Goal: Information Seeking & Learning: Learn about a topic

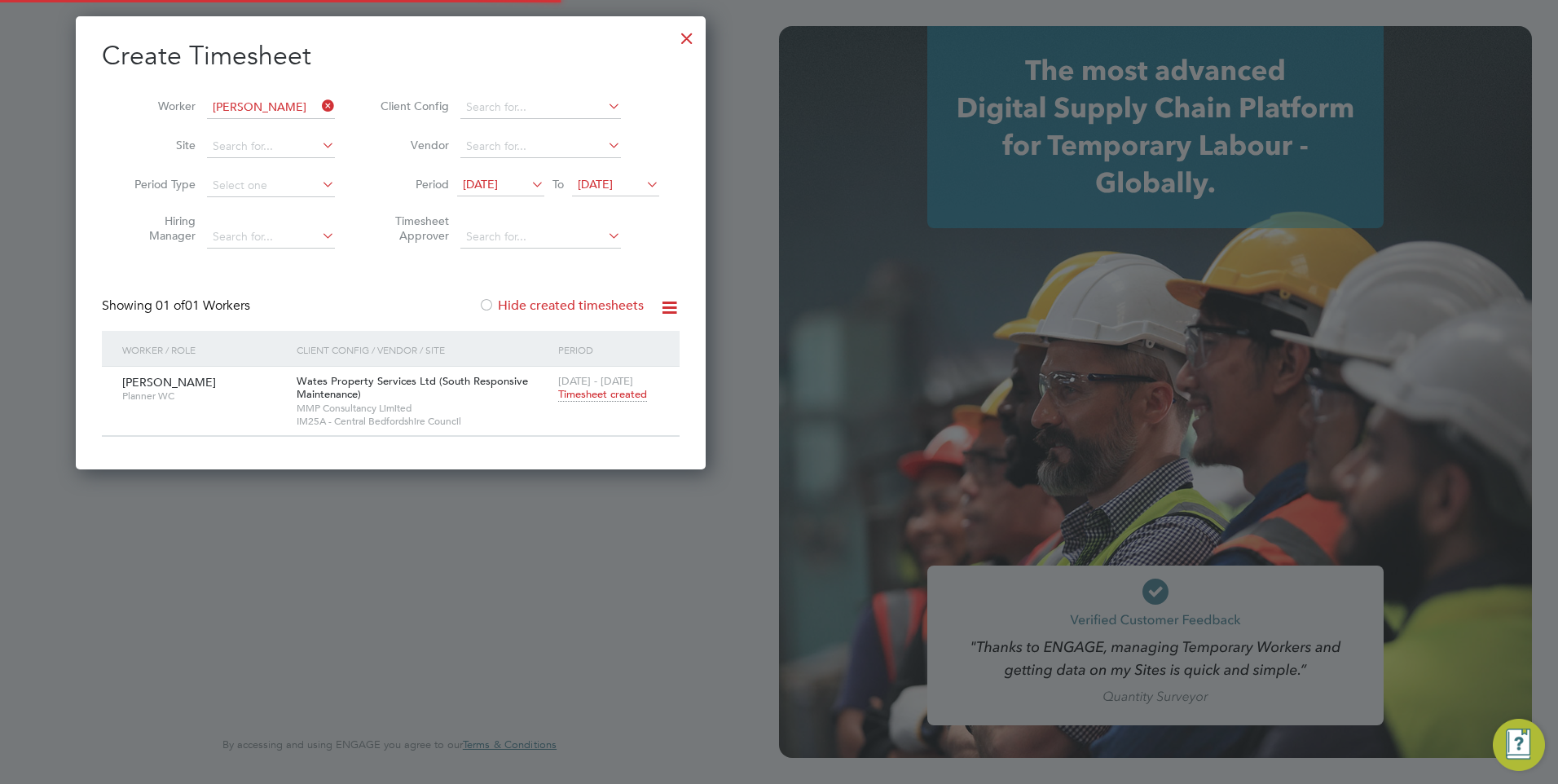
scroll to position [454, 631]
type input "[EMAIL_ADDRESS][DOMAIN_NAME]"
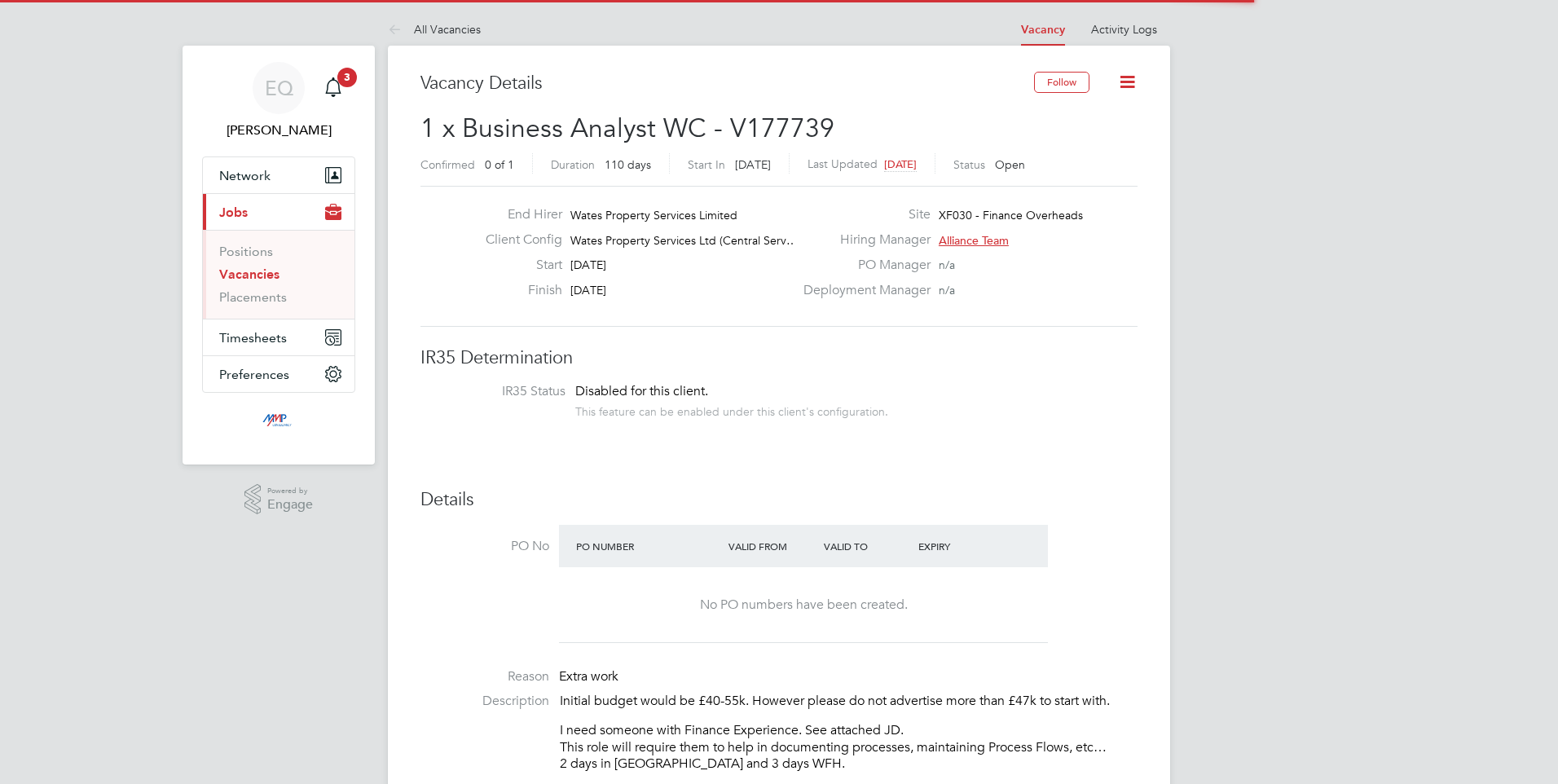
scroll to position [48, 114]
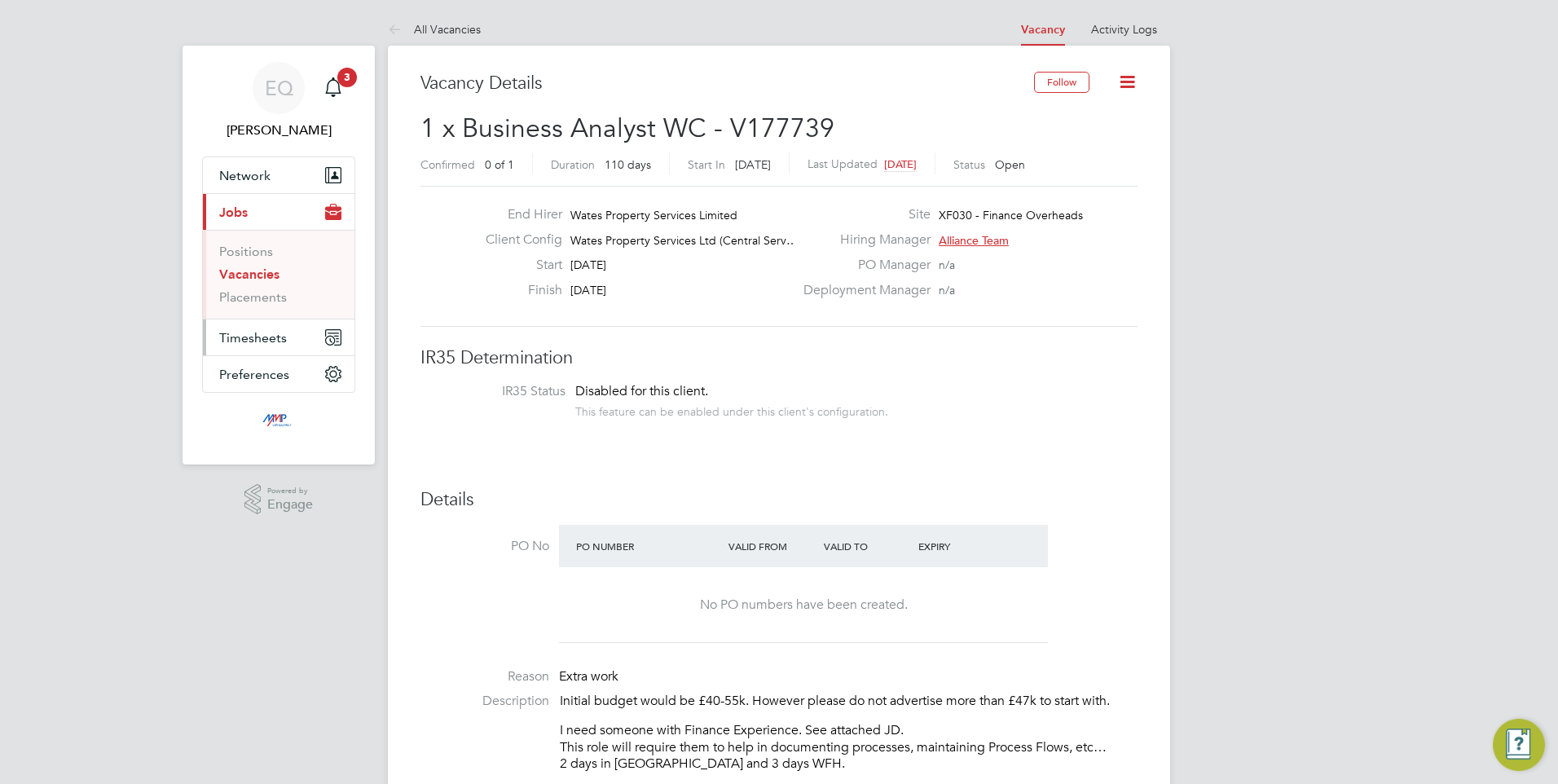
click at [251, 333] on span "Timesheets" at bounding box center [253, 337] width 68 height 15
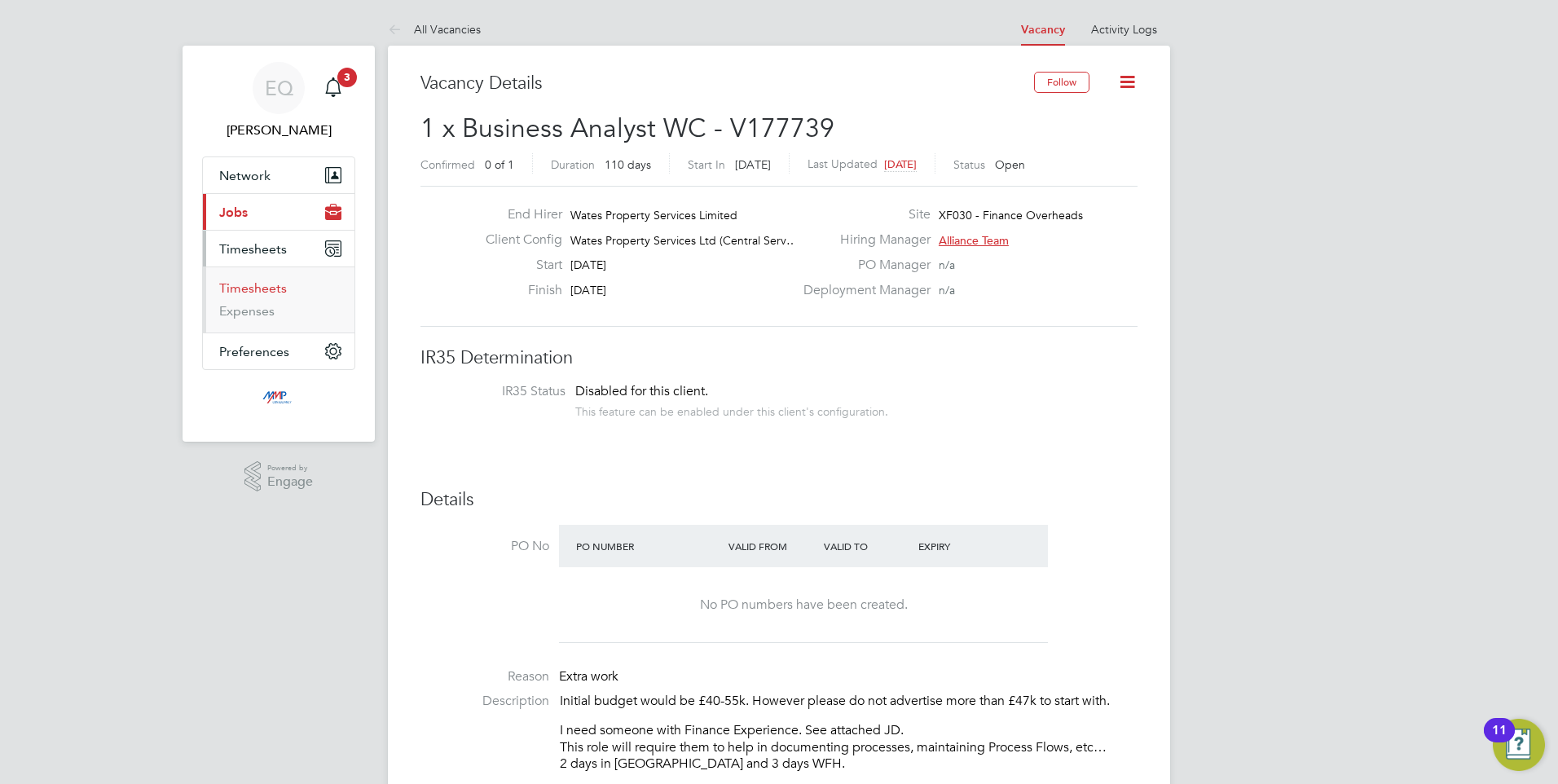
click at [251, 287] on link "Timesheets" at bounding box center [253, 287] width 68 height 15
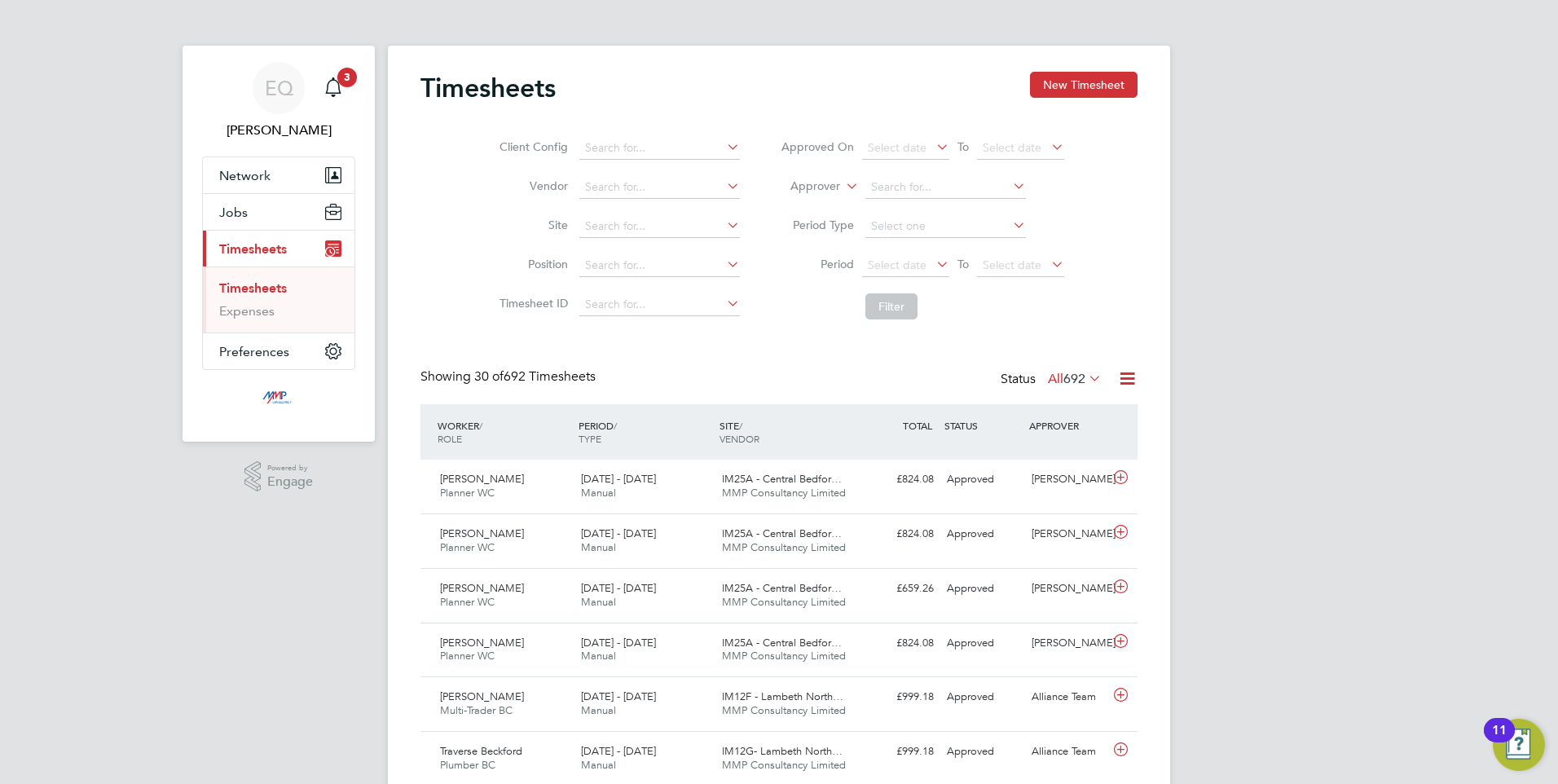
click at [1046, 73] on button "New Timesheet" at bounding box center [1084, 85] width 108 height 26
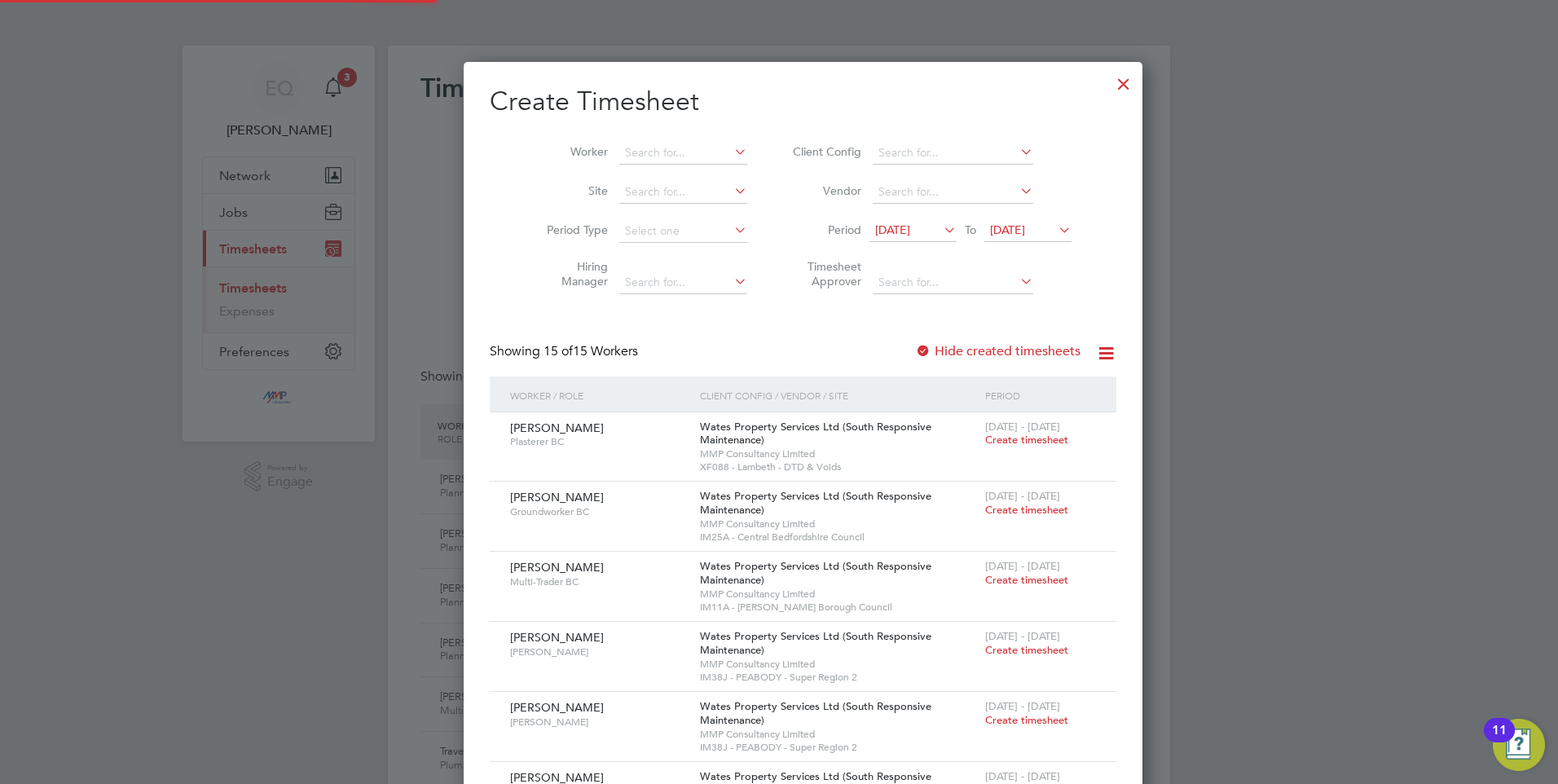
click at [595, 140] on li "Worker" at bounding box center [640, 153] width 253 height 39
click at [620, 147] on input at bounding box center [683, 153] width 128 height 23
click at [619, 174] on b "Sikandar" at bounding box center [648, 175] width 95 height 14
type input "Sikandar Mahmood"
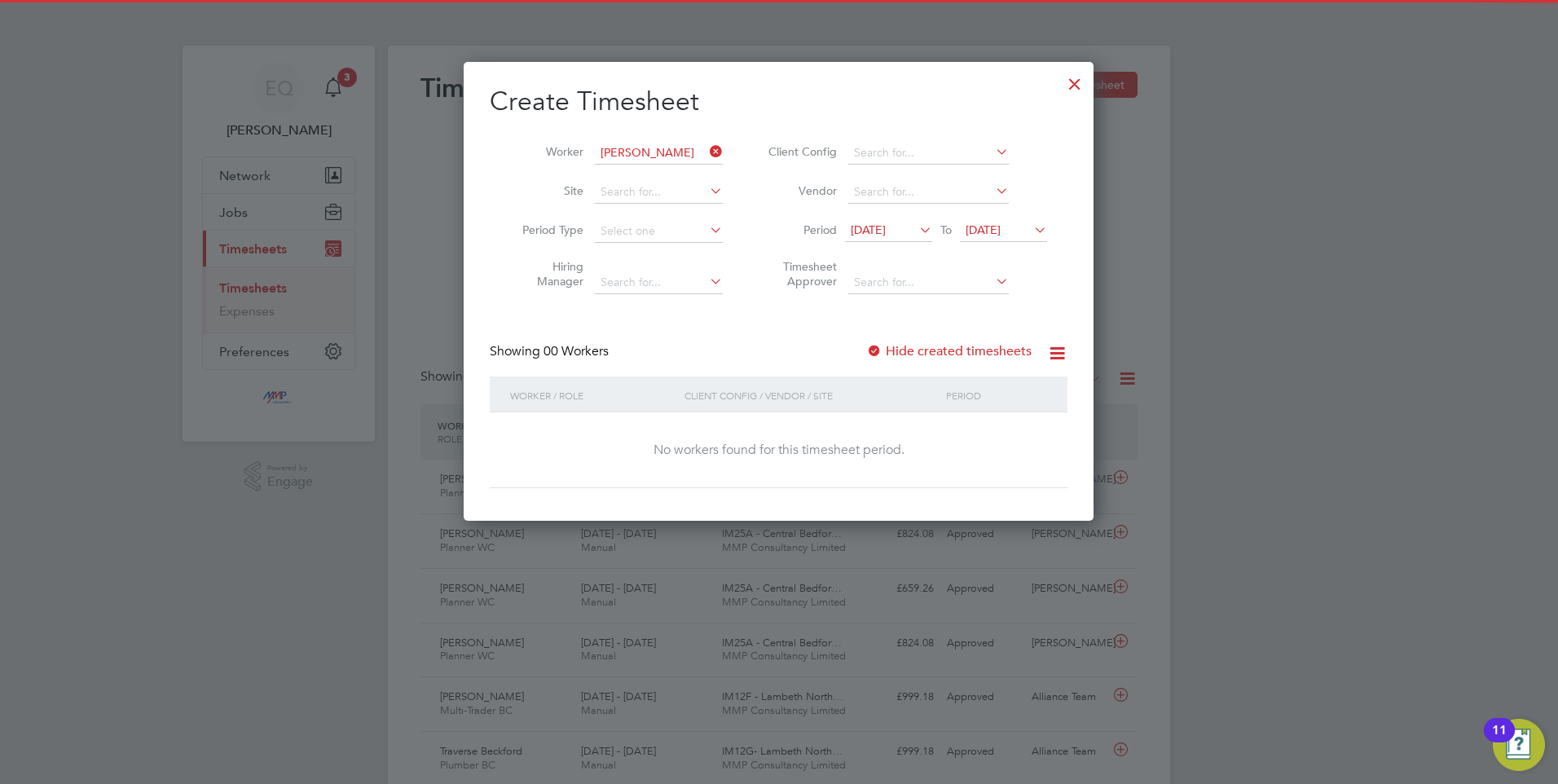
click at [886, 222] on span "12 Aug 2025" at bounding box center [868, 229] width 35 height 15
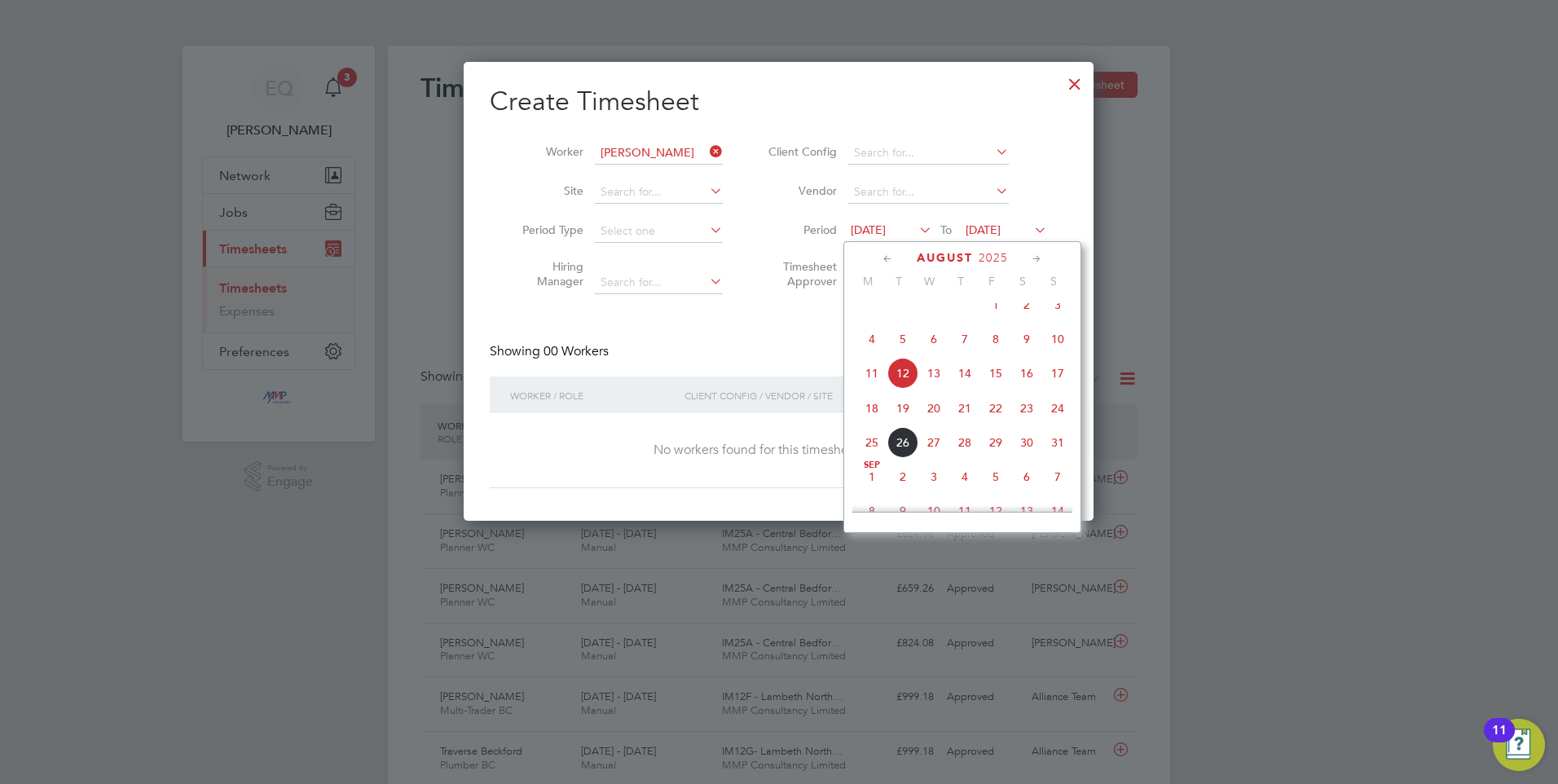
click at [884, 424] on span "18" at bounding box center [871, 408] width 31 height 31
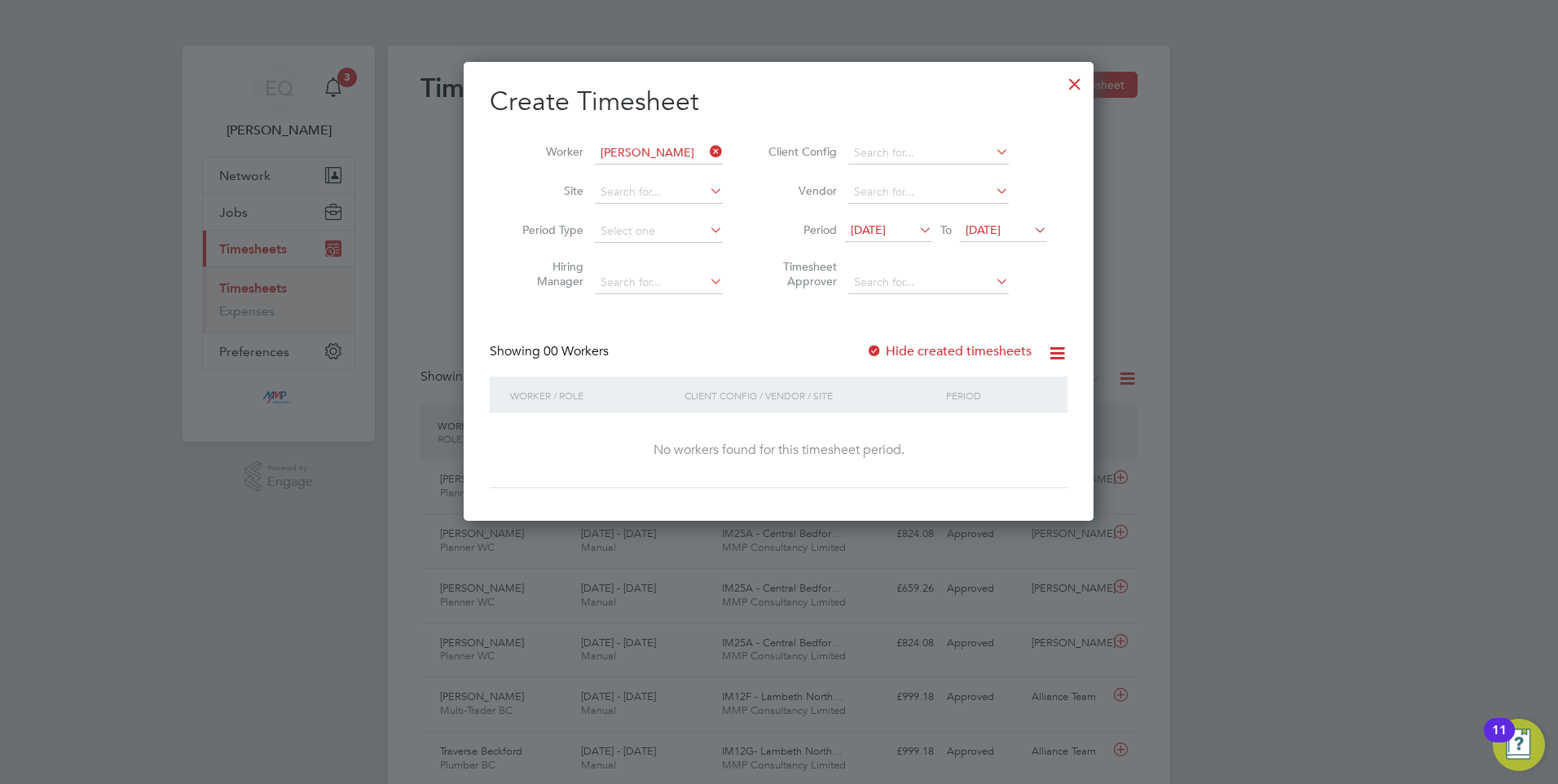
click at [979, 355] on label "Hide created timesheets" at bounding box center [948, 351] width 165 height 16
click at [987, 245] on ul "Client Config Vendor Period 18 Aug 2025 To 19 Aug 2025 Timesheet Approver" at bounding box center [905, 218] width 324 height 169
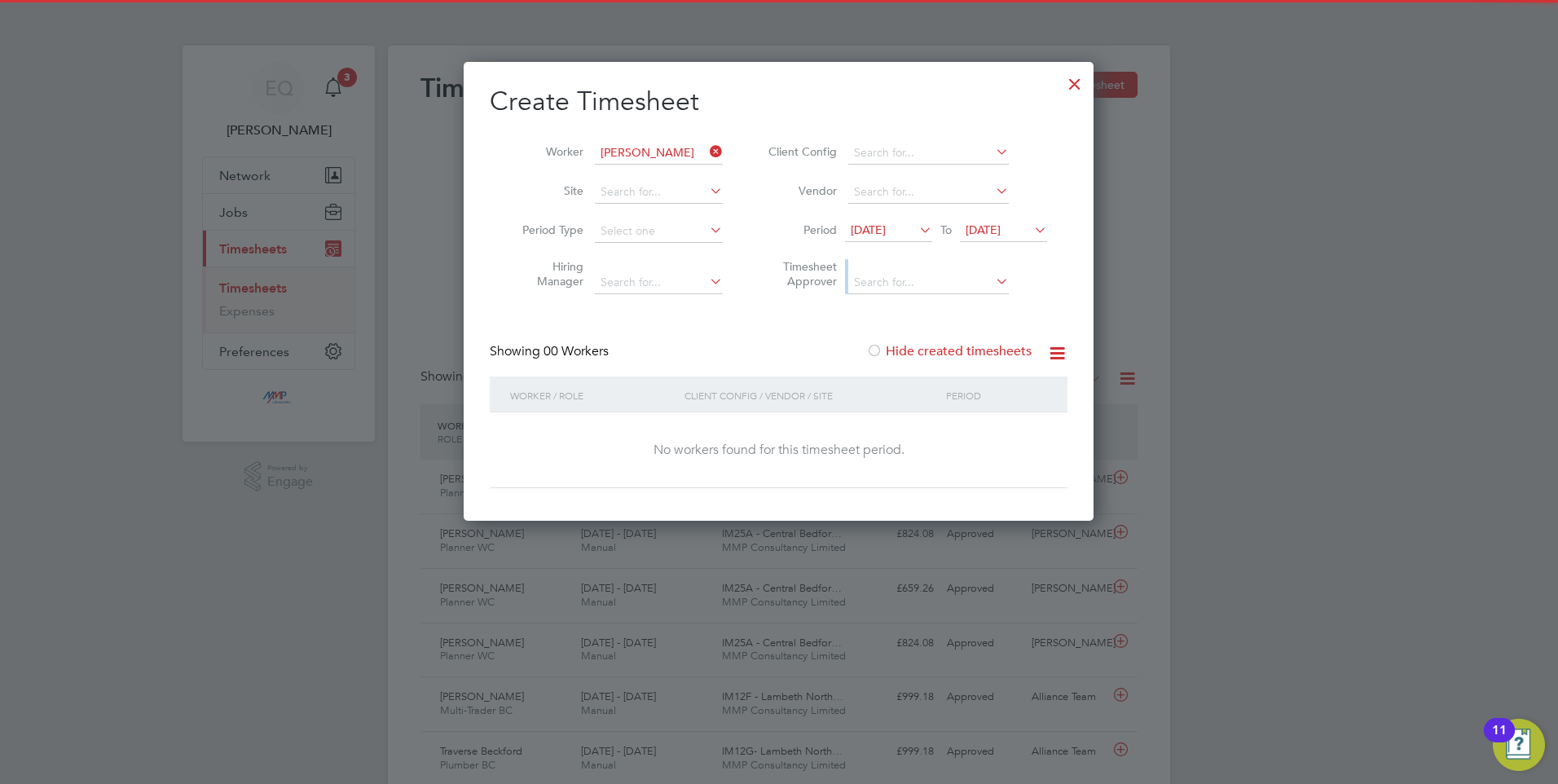
drag, startPoint x: 987, startPoint y: 245, endPoint x: 987, endPoint y: 230, distance: 15.5
click at [987, 230] on span "19 Aug 2025" at bounding box center [983, 229] width 35 height 15
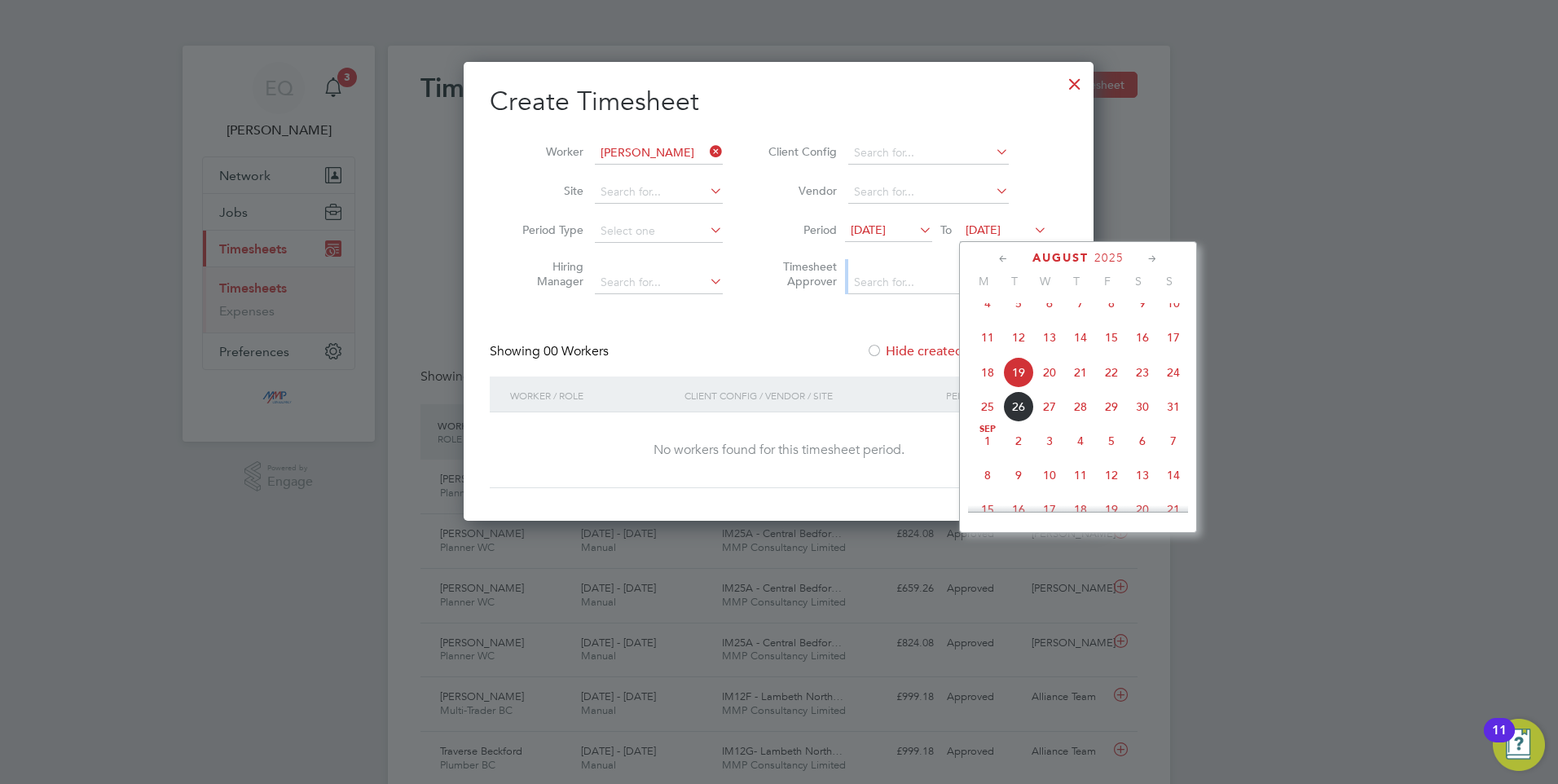
click at [1164, 422] on span "31" at bounding box center [1173, 406] width 31 height 31
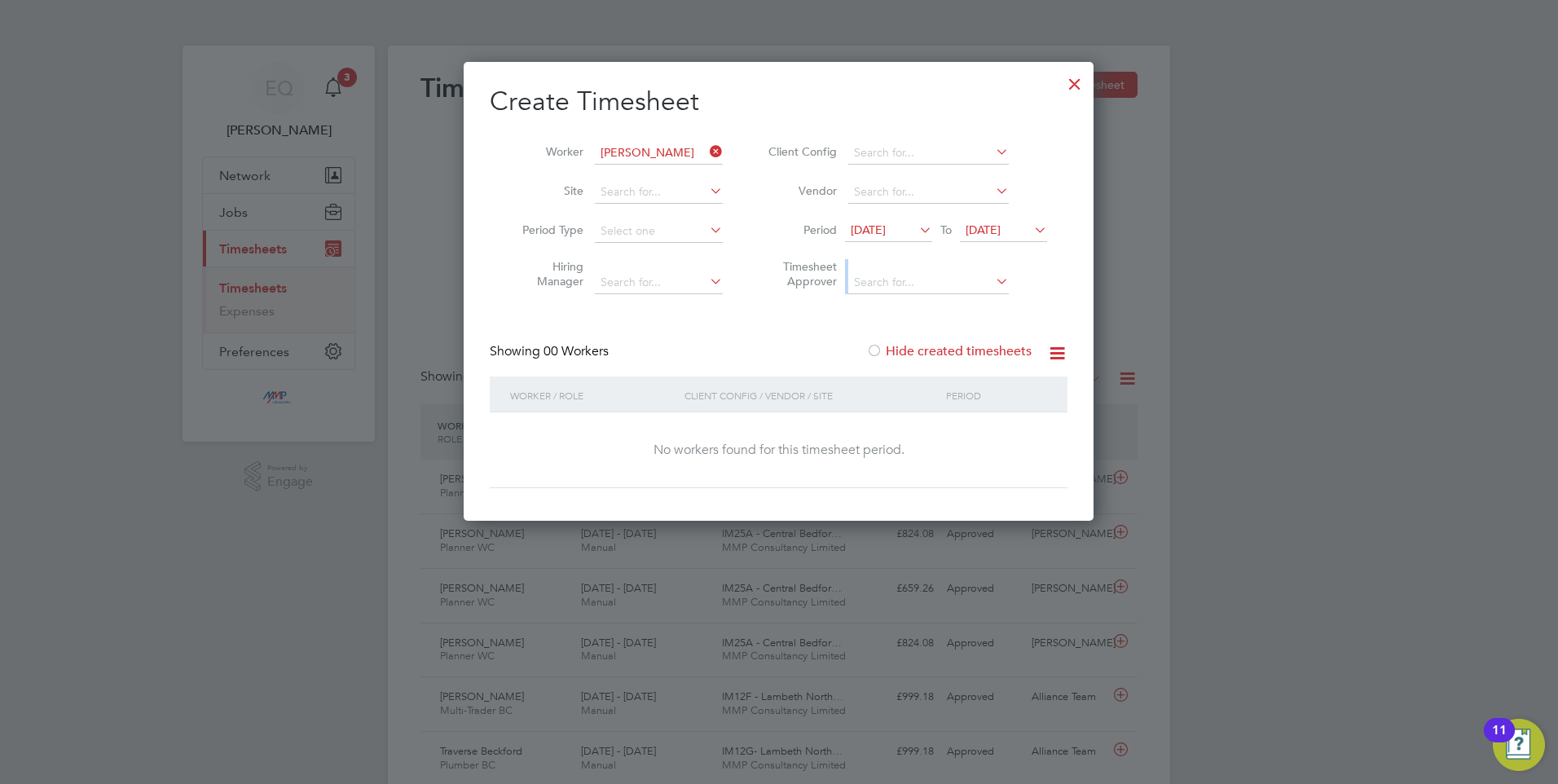
click at [1022, 205] on li "Vendor" at bounding box center [905, 192] width 324 height 39
click at [1001, 222] on span "31 Aug 2025" at bounding box center [983, 229] width 35 height 15
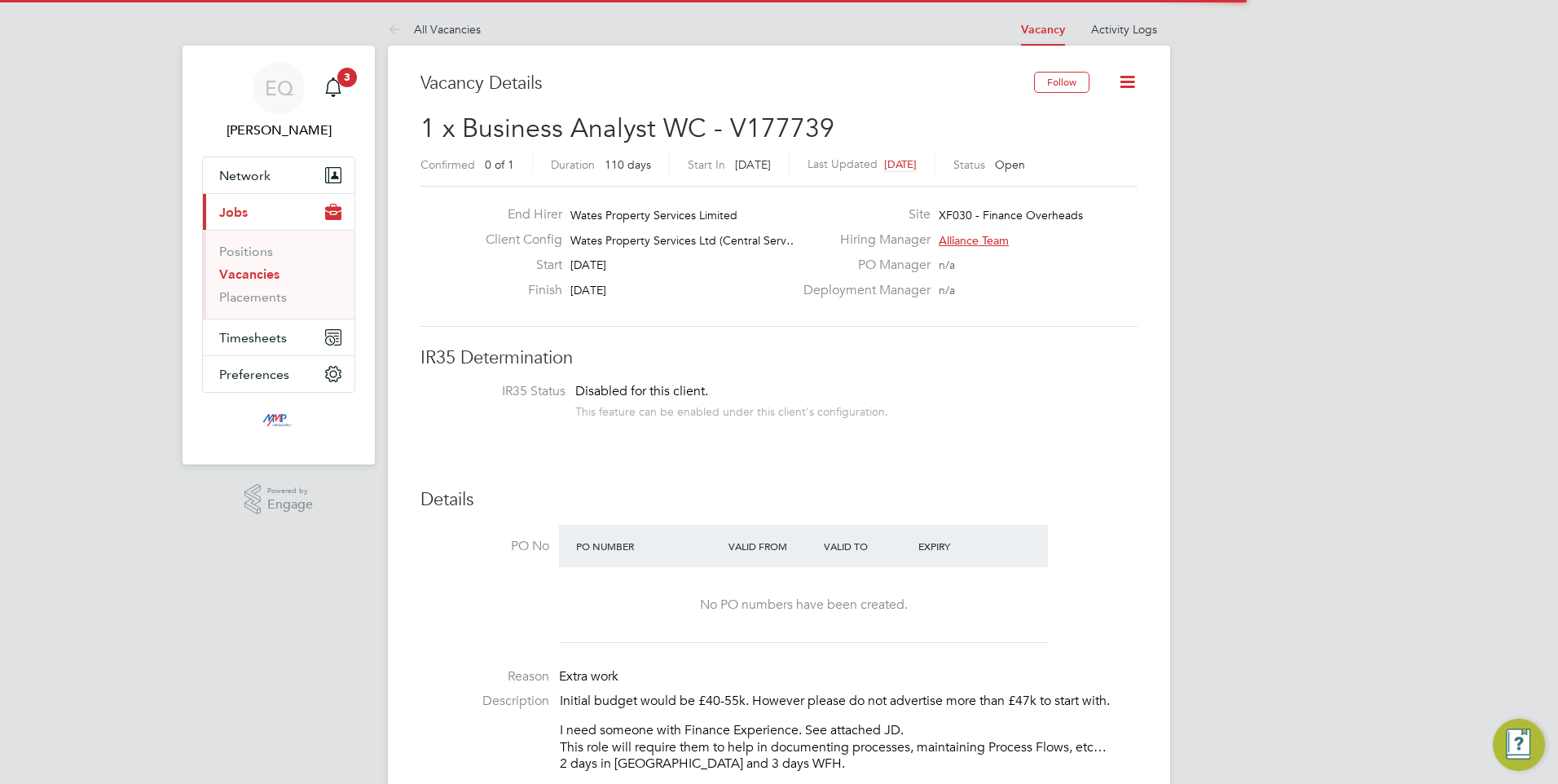
scroll to position [48, 114]
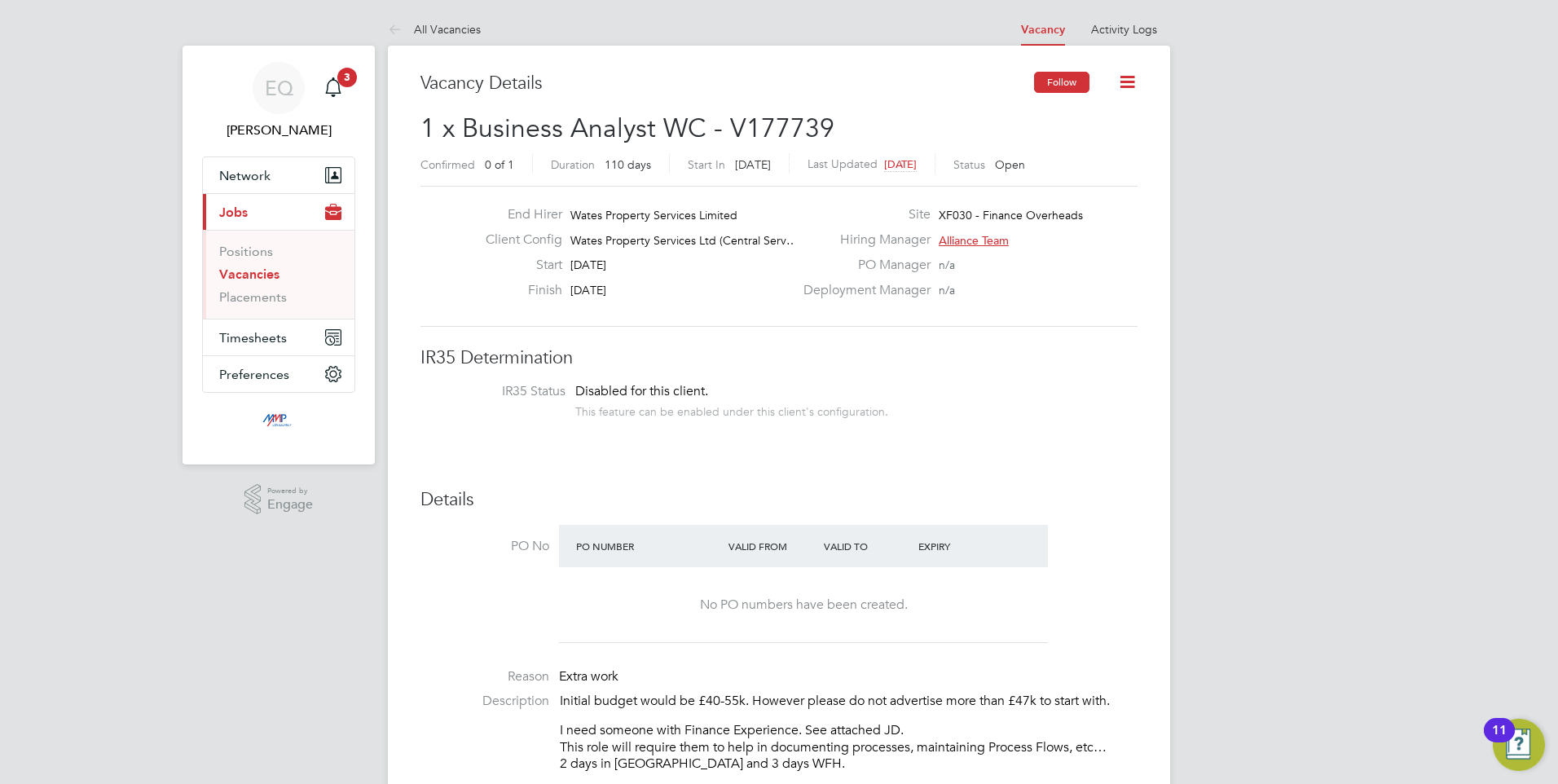
click at [1069, 80] on button "Follow" at bounding box center [1061, 82] width 55 height 21
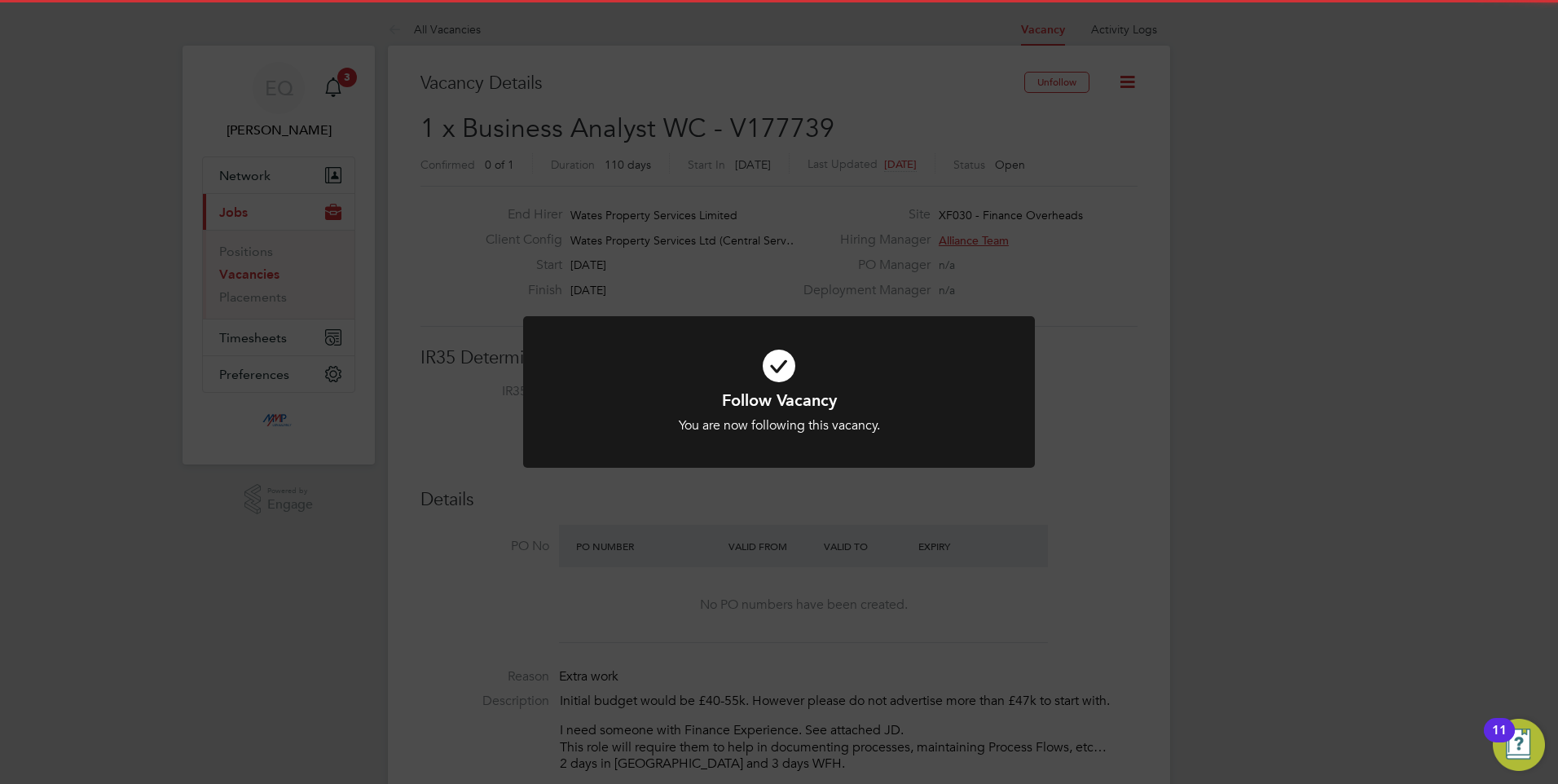
click at [646, 660] on div "Follow Vacancy You are now following this vacancy. Cancel Okay" at bounding box center [779, 392] width 1558 height 784
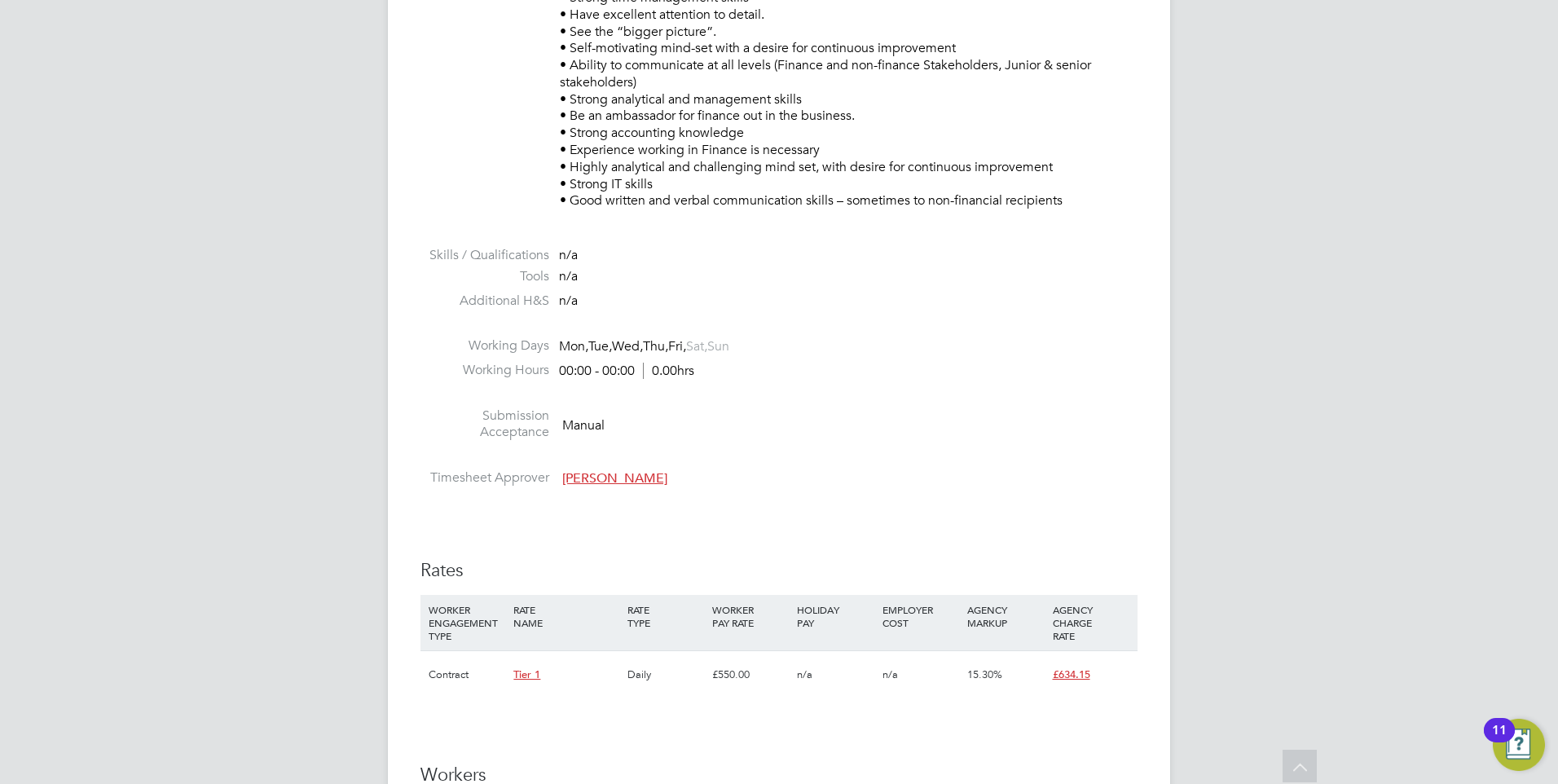
scroll to position [1222, 0]
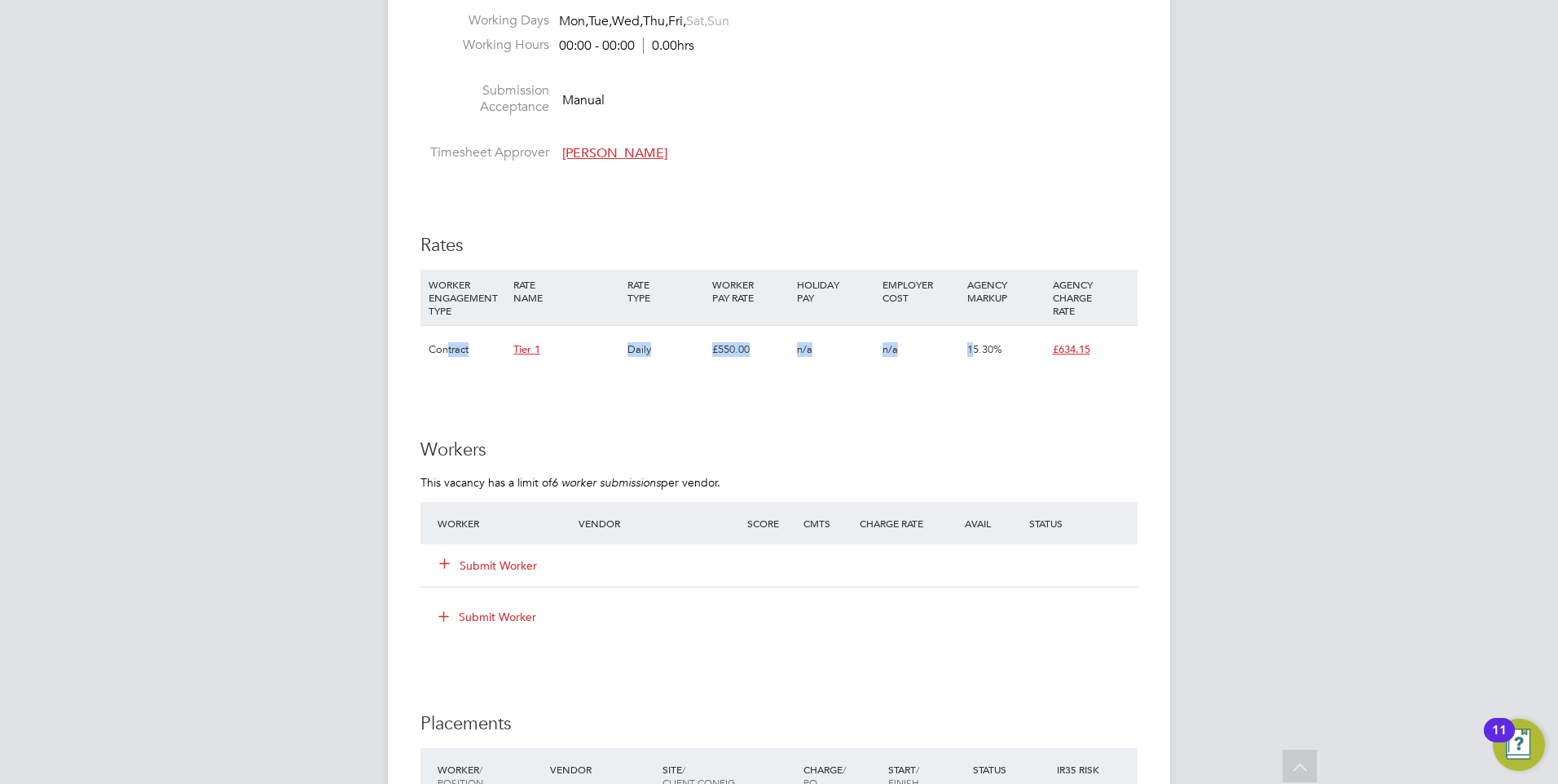
drag, startPoint x: 448, startPoint y: 340, endPoint x: 974, endPoint y: 352, distance: 525.7
click at [975, 350] on div "Contract Tier 1 Daily £550.00 n/a n/a 15.30% £634.15" at bounding box center [778, 349] width 717 height 48
drag, startPoint x: 974, startPoint y: 352, endPoint x: 891, endPoint y: 436, distance: 117.5
click at [891, 436] on div "IR35 Determination IR35 Status Disabled for this client. This feature can be en…" at bounding box center [778, 188] width 717 height 2128
drag, startPoint x: 426, startPoint y: 360, endPoint x: 777, endPoint y: 359, distance: 351.2
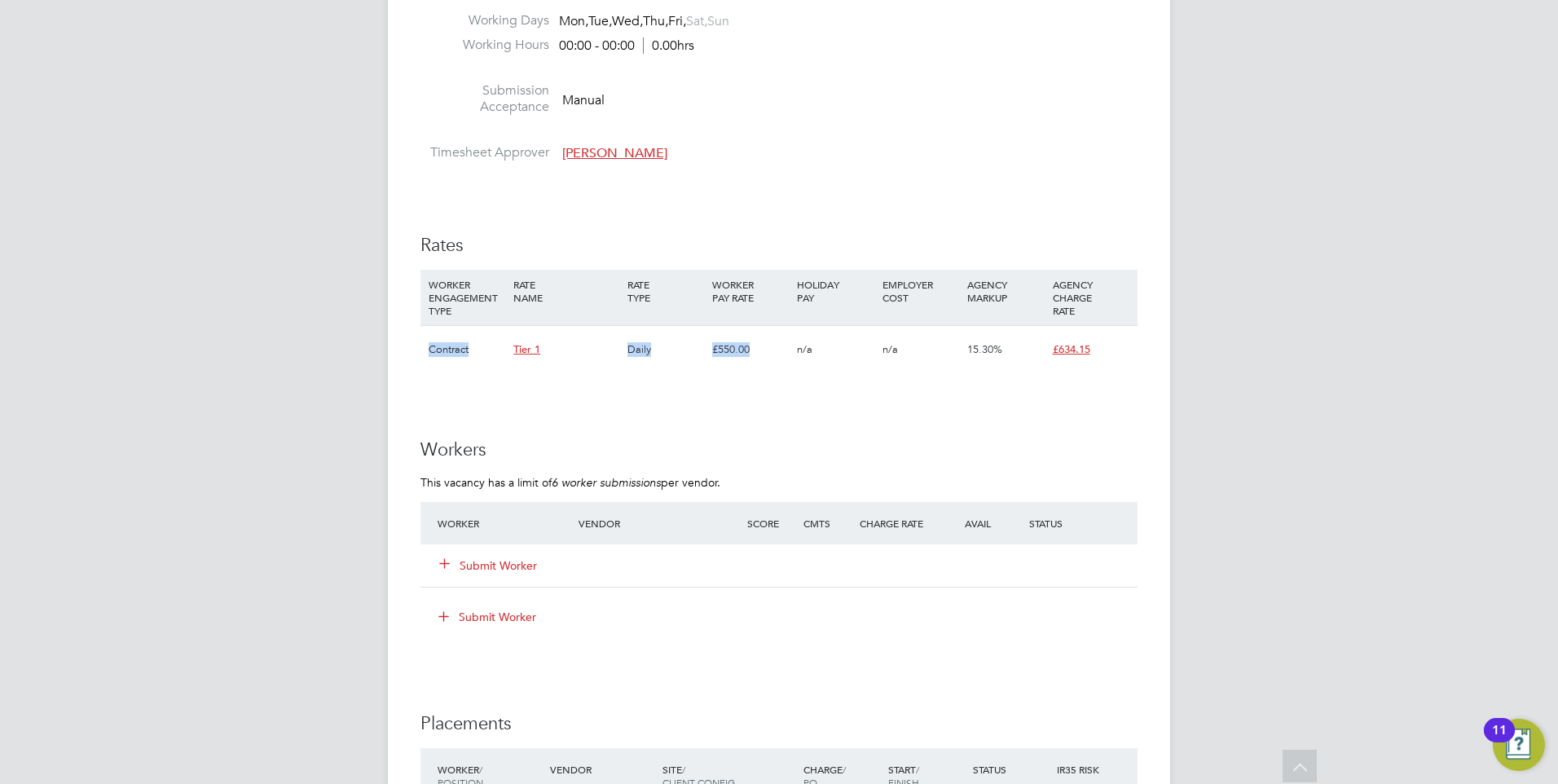
click at [777, 359] on div "Contract Tier 1 Daily £550.00 n/a n/a 15.30% £634.15" at bounding box center [778, 349] width 717 height 48
drag, startPoint x: 777, startPoint y: 359, endPoint x: 781, endPoint y: 385, distance: 25.6
click at [781, 385] on div "IR35 Determination IR35 Status Disabled for this client. This feature can be en…" at bounding box center [778, 188] width 717 height 2128
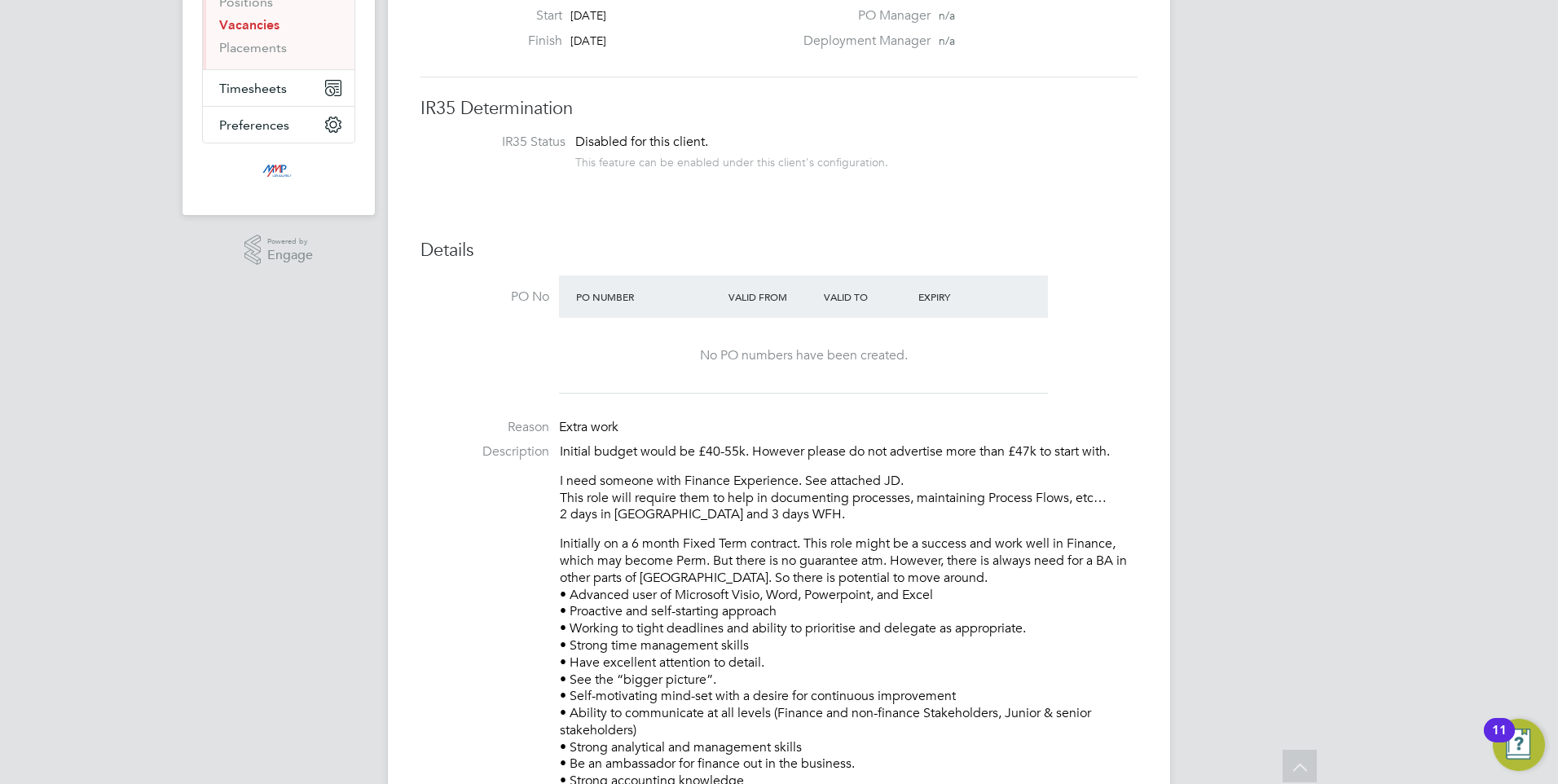
scroll to position [244, 0]
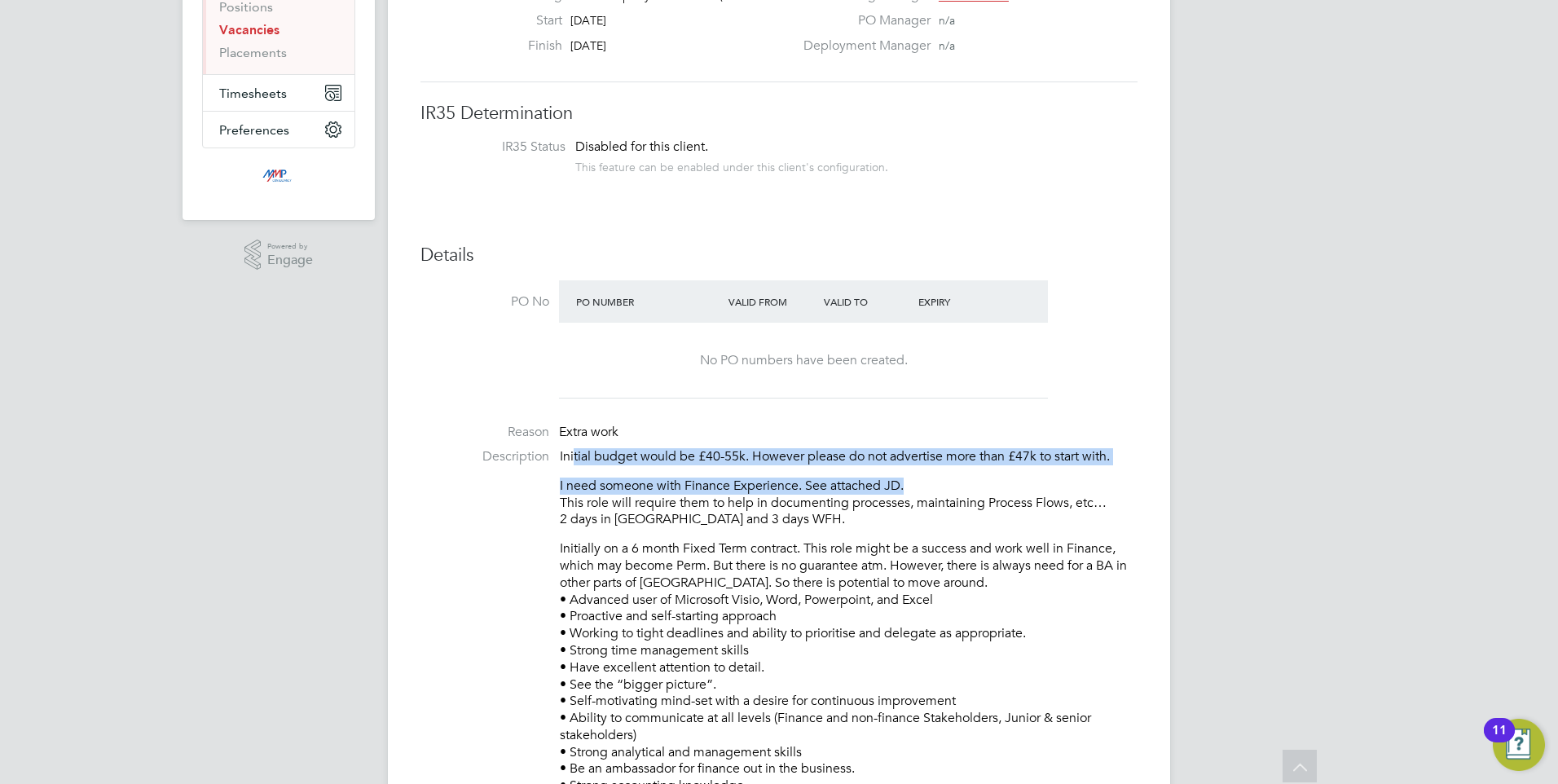
drag, startPoint x: 652, startPoint y: 465, endPoint x: 1023, endPoint y: 473, distance: 370.8
click at [1023, 473] on div "Initial budget would be £40-55k. However please do not advertise more than £47k…" at bounding box center [849, 655] width 578 height 414
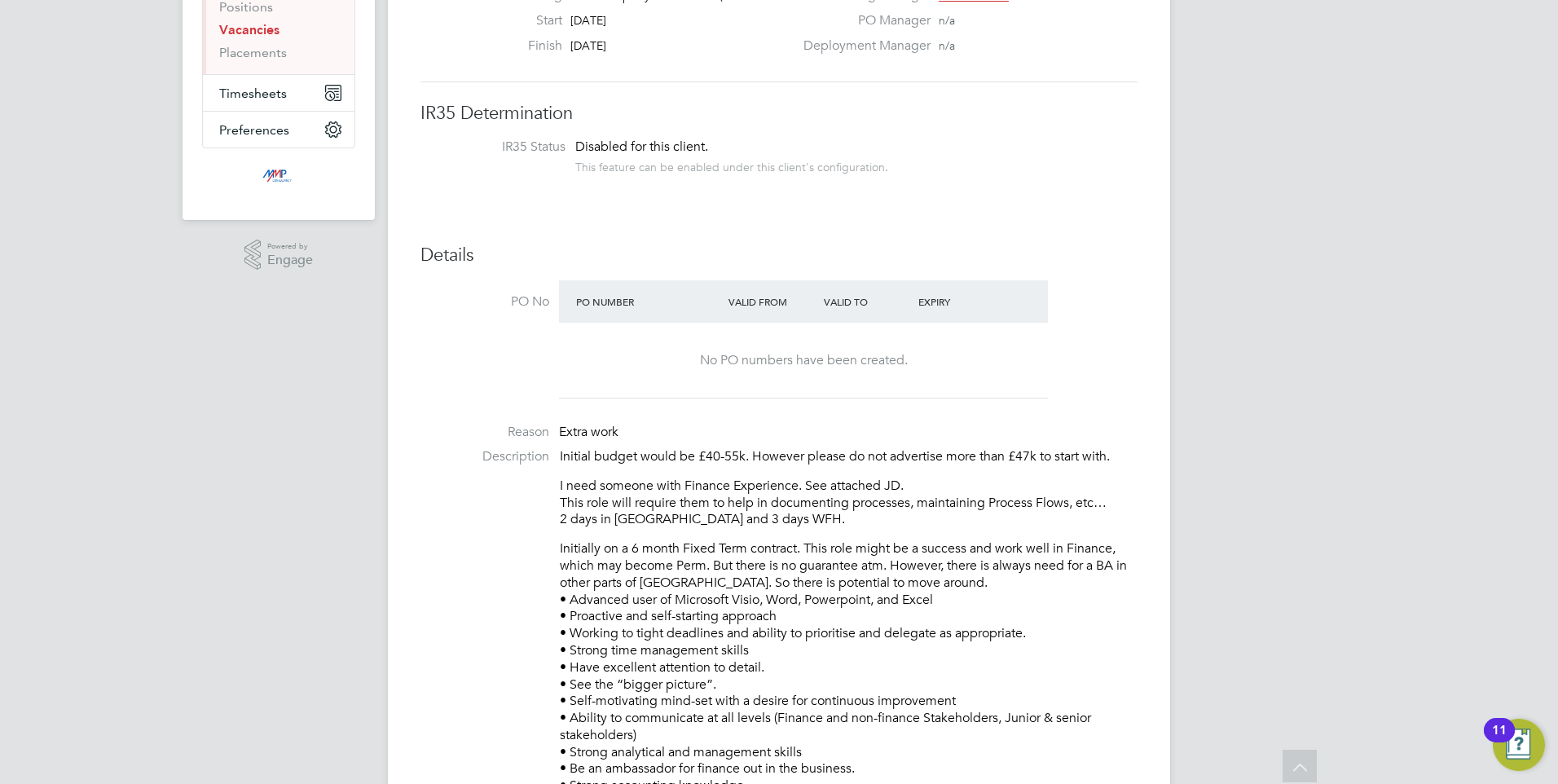
drag, startPoint x: 1023, startPoint y: 473, endPoint x: 903, endPoint y: 524, distance: 130.3
click at [926, 524] on p "I need someone with Finance Experience. See attached JD. This role will require…" at bounding box center [849, 503] width 578 height 51
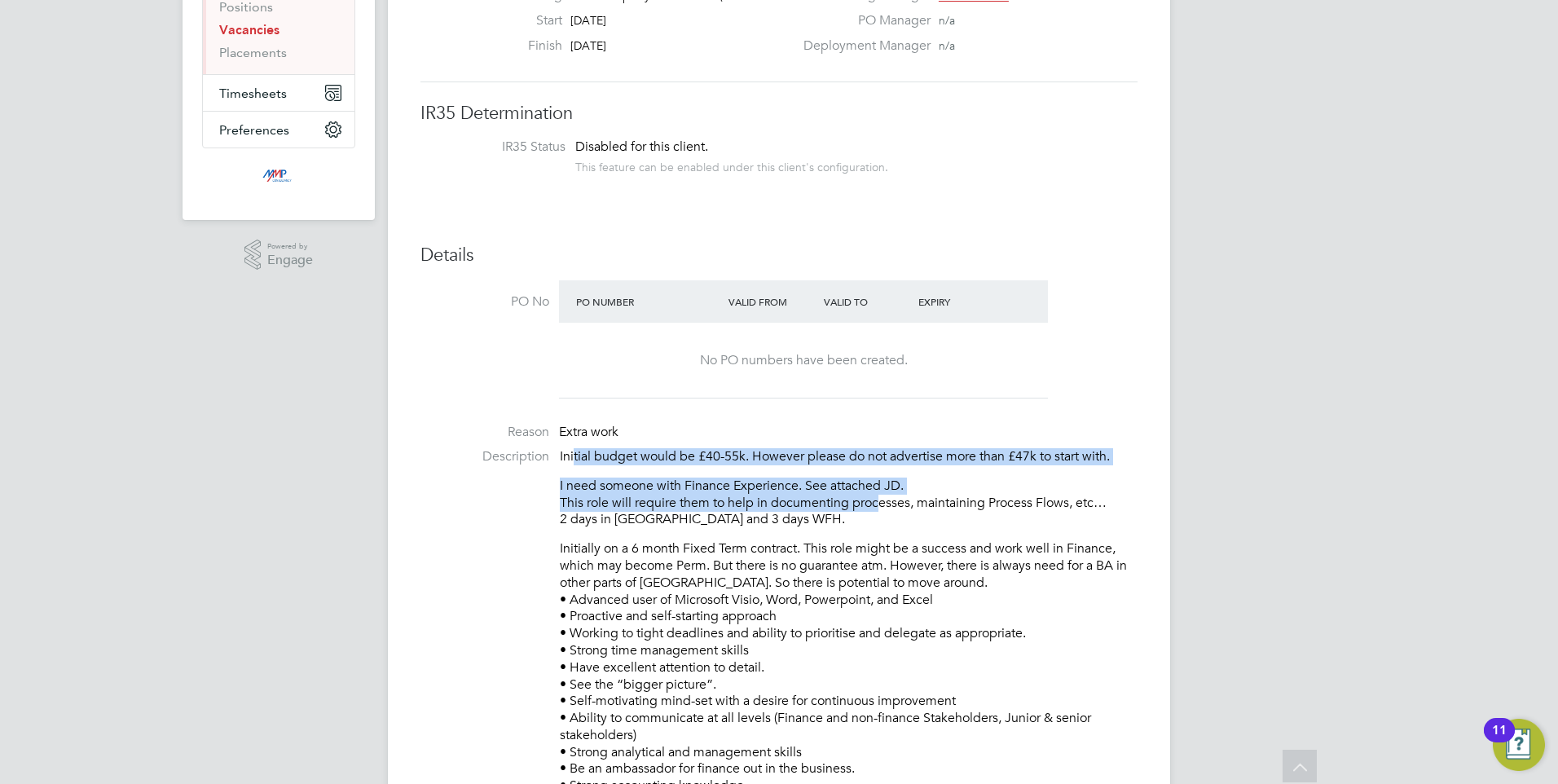
drag, startPoint x: 575, startPoint y: 451, endPoint x: 873, endPoint y: 500, distance: 301.4
click at [873, 500] on div "Initial budget would be £40-55k. However please do not advertise more than £47k…" at bounding box center [849, 655] width 578 height 414
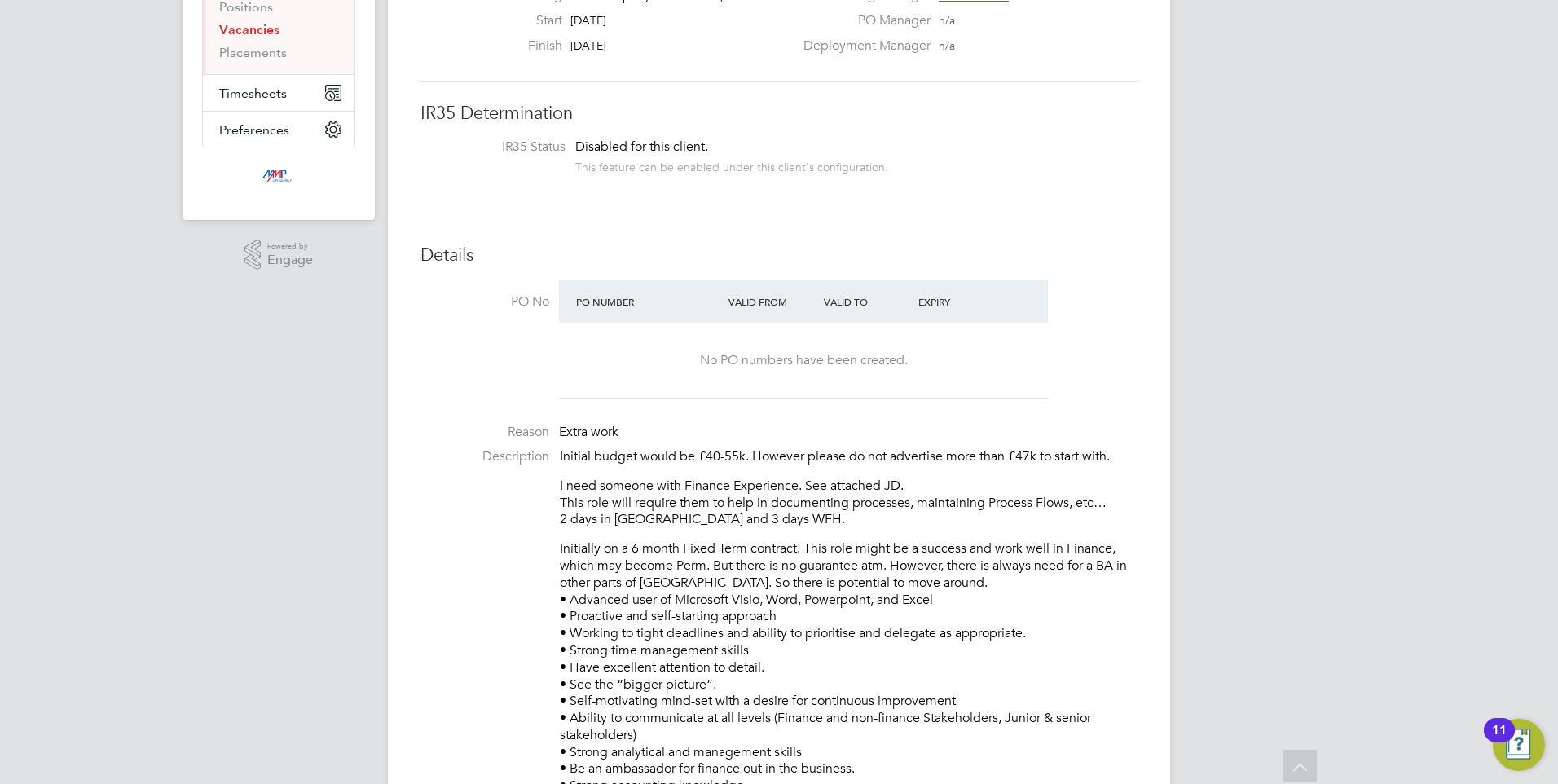
drag, startPoint x: 873, startPoint y: 500, endPoint x: 846, endPoint y: 513, distance: 29.9
click at [846, 513] on p "I need someone with Finance Experience. See attached JD. This role will require…" at bounding box center [849, 503] width 578 height 51
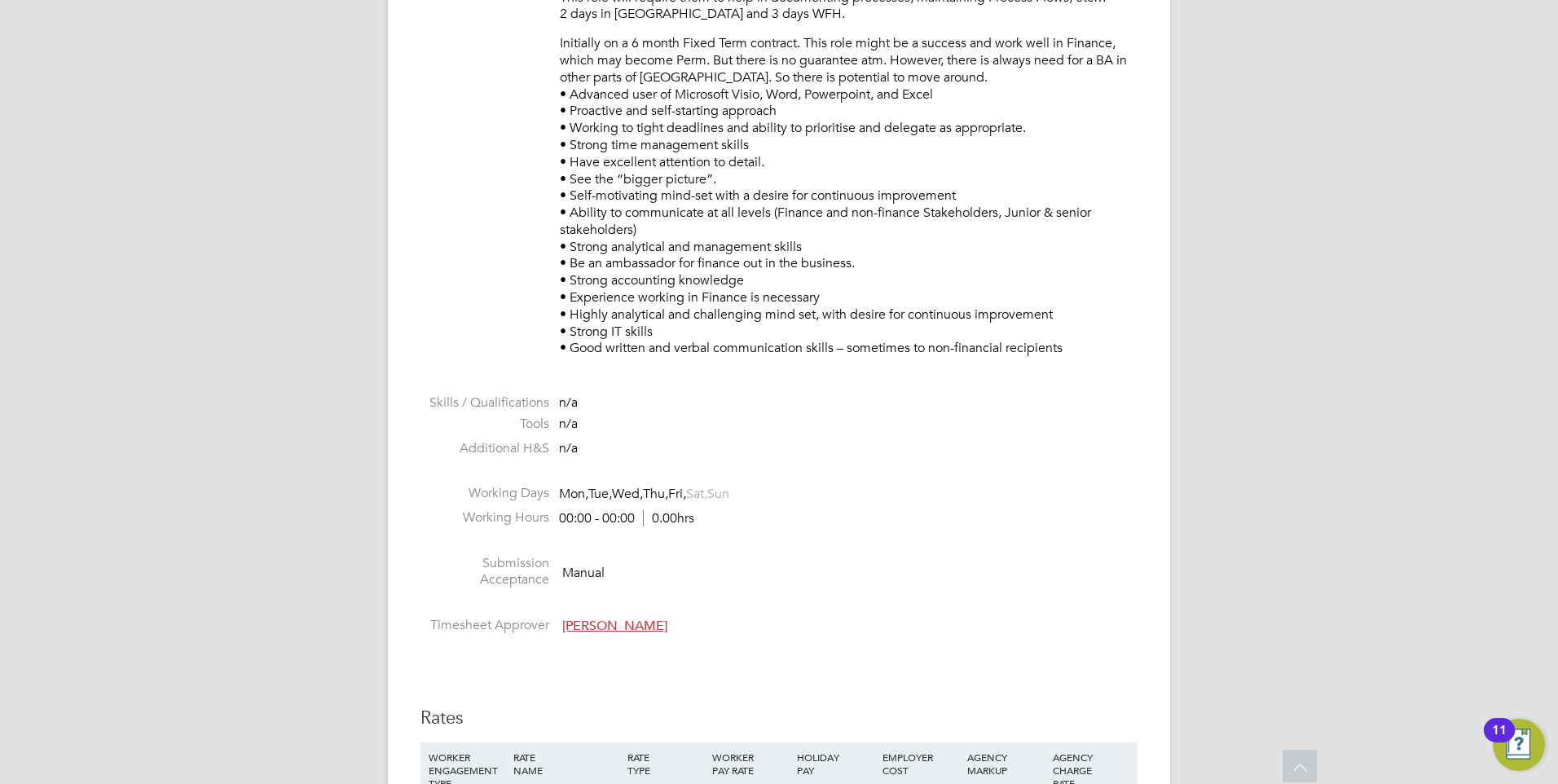
scroll to position [896, 0]
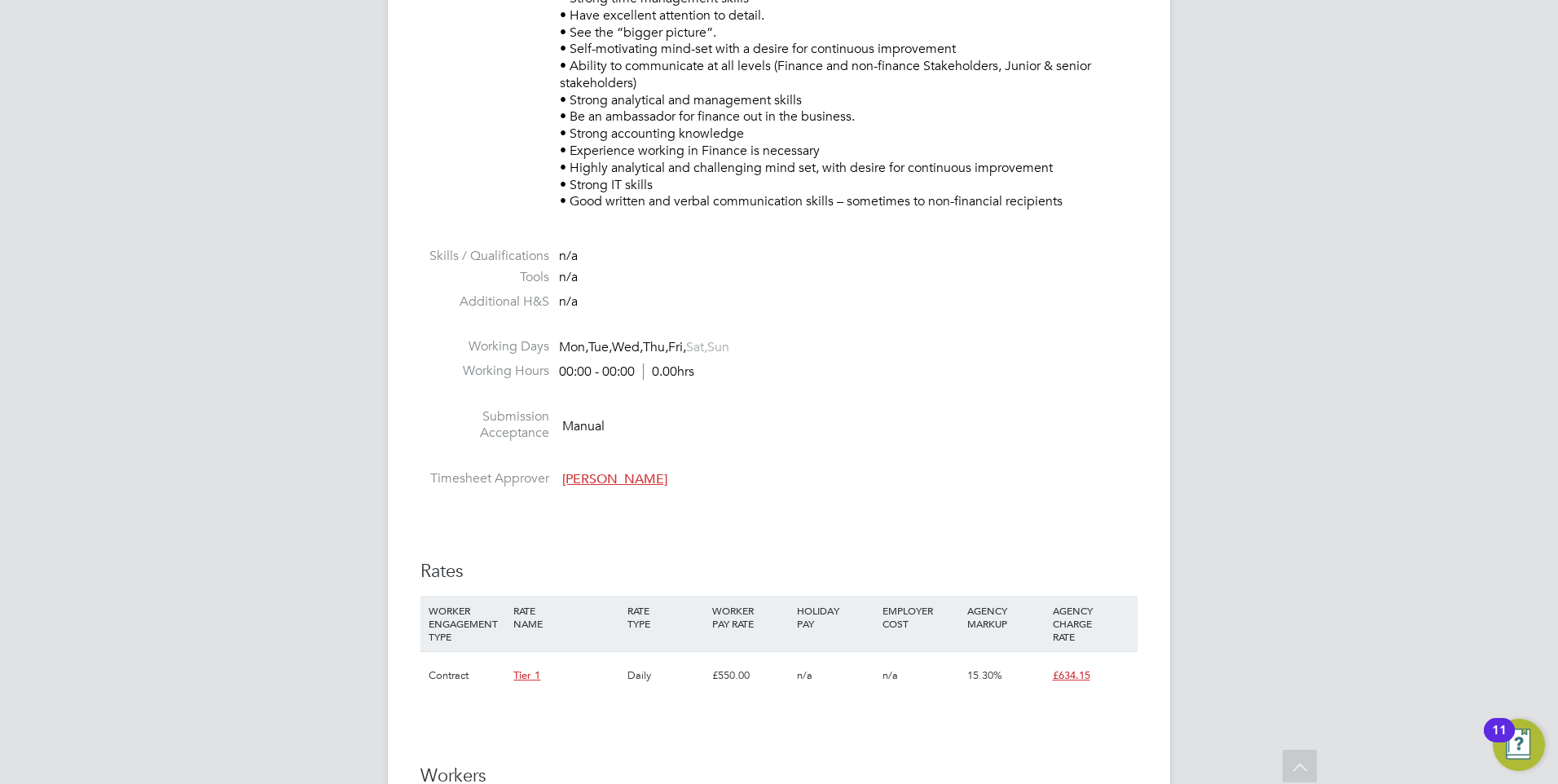
click at [894, 240] on li at bounding box center [778, 237] width 717 height 21
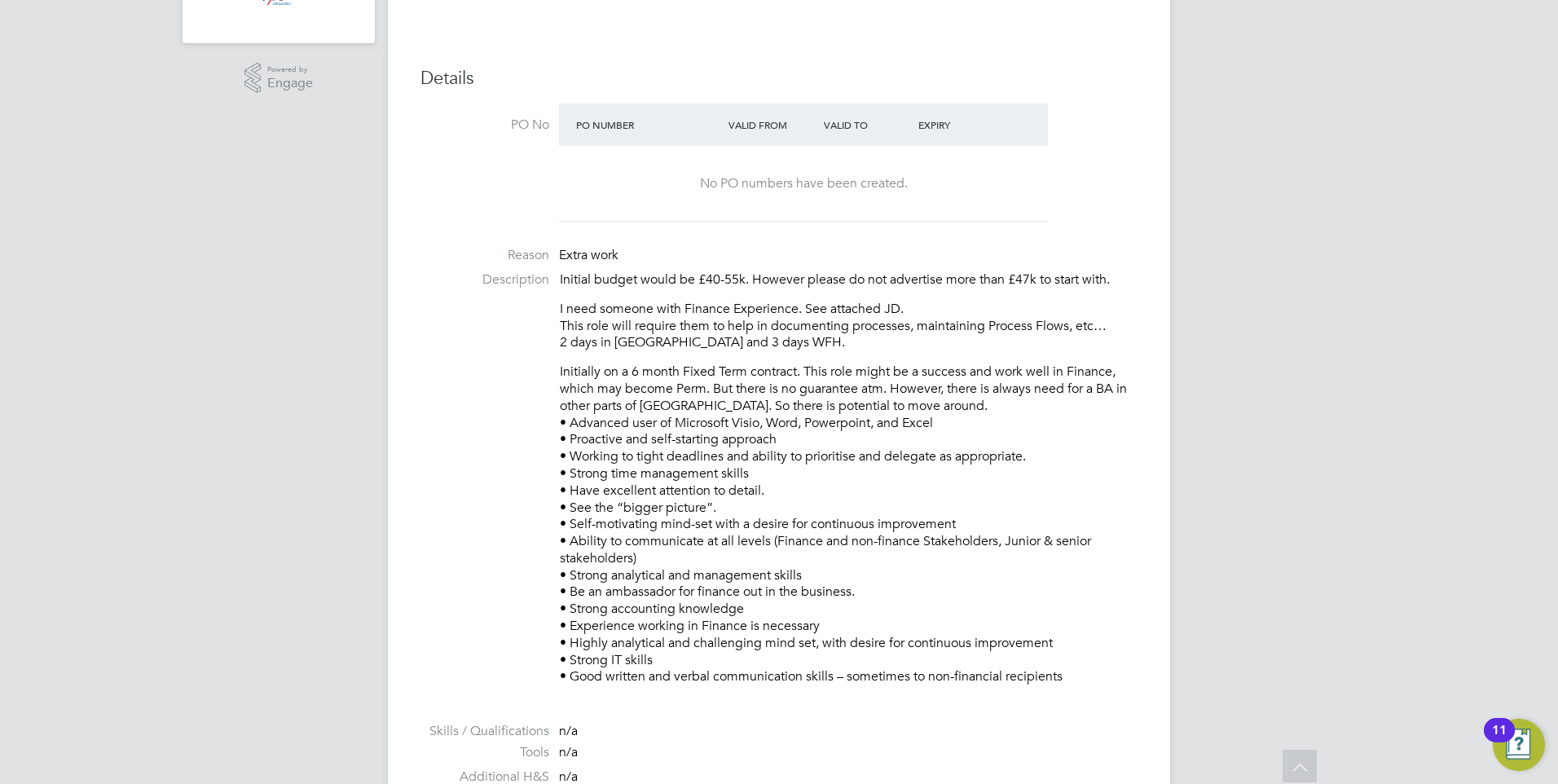
scroll to position [407, 0]
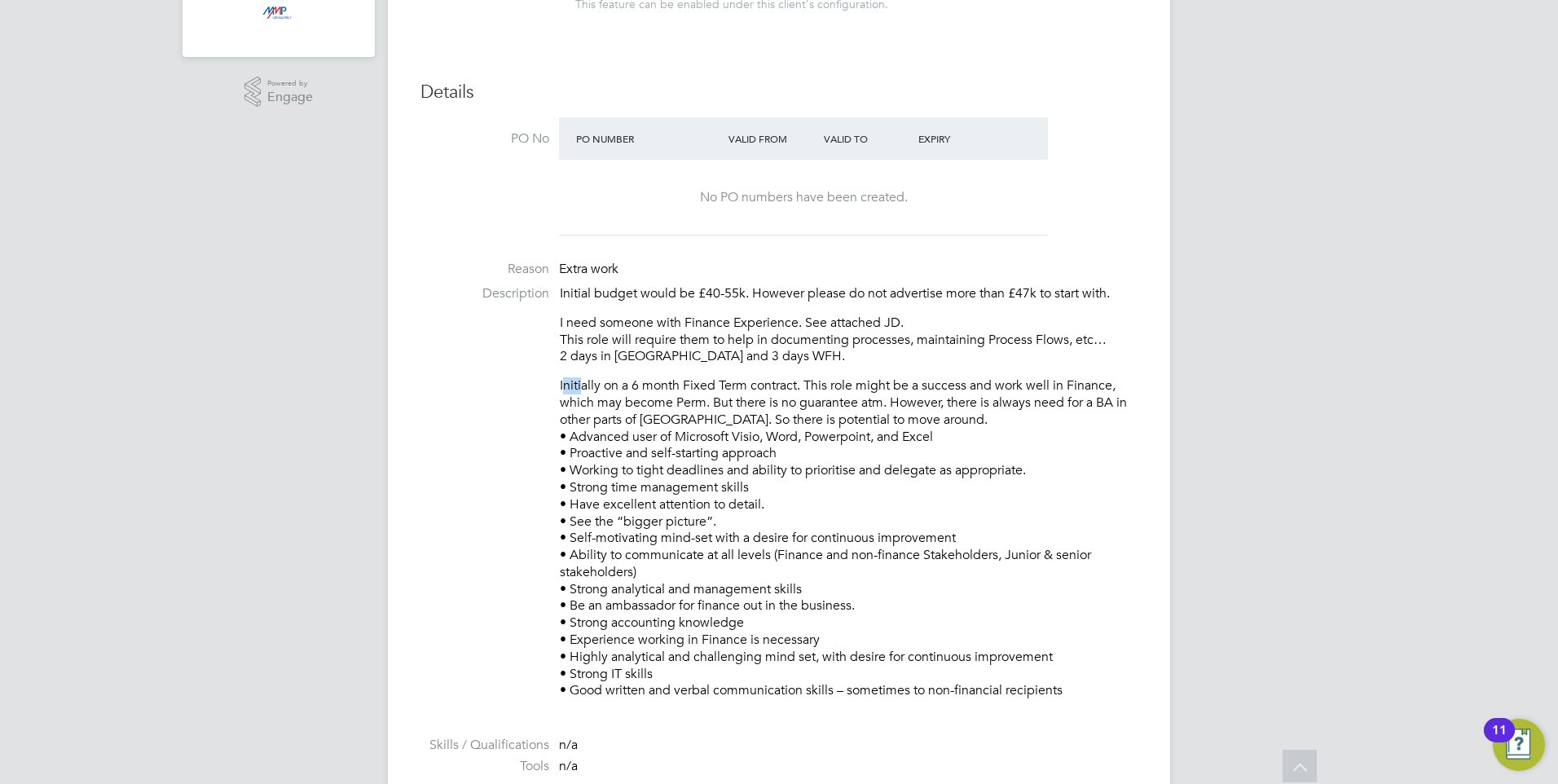
drag, startPoint x: 565, startPoint y: 381, endPoint x: 583, endPoint y: 381, distance: 17.9
click at [583, 381] on p "Initially on a 6 month Fixed Term contract. This role might be a success and wo…" at bounding box center [849, 538] width 578 height 322
drag, startPoint x: 583, startPoint y: 381, endPoint x: 596, endPoint y: 417, distance: 39.2
click at [596, 414] on p "Initially on a 6 month Fixed Term contract. This role might be a success and wo…" at bounding box center [849, 538] width 578 height 322
drag, startPoint x: 583, startPoint y: 430, endPoint x: 1068, endPoint y: 691, distance: 551.2
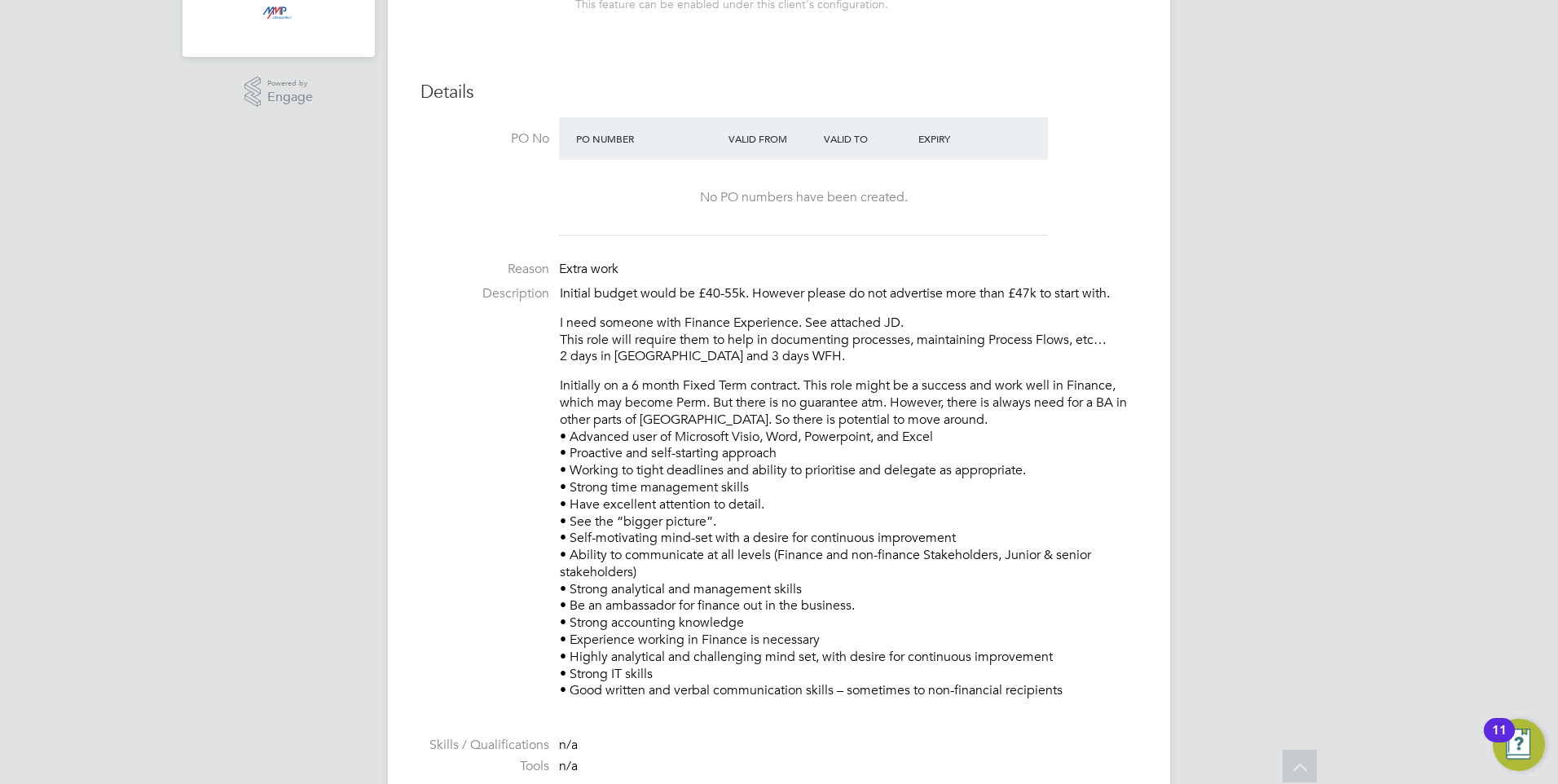
click at [1068, 691] on p "Initially on a 6 month Fixed Term contract. This role might be a success and wo…" at bounding box center [849, 538] width 578 height 322
copy p "dvanced user of Microsoft Visio, Word, Powerpoint, and Excel • Proactive and se…"
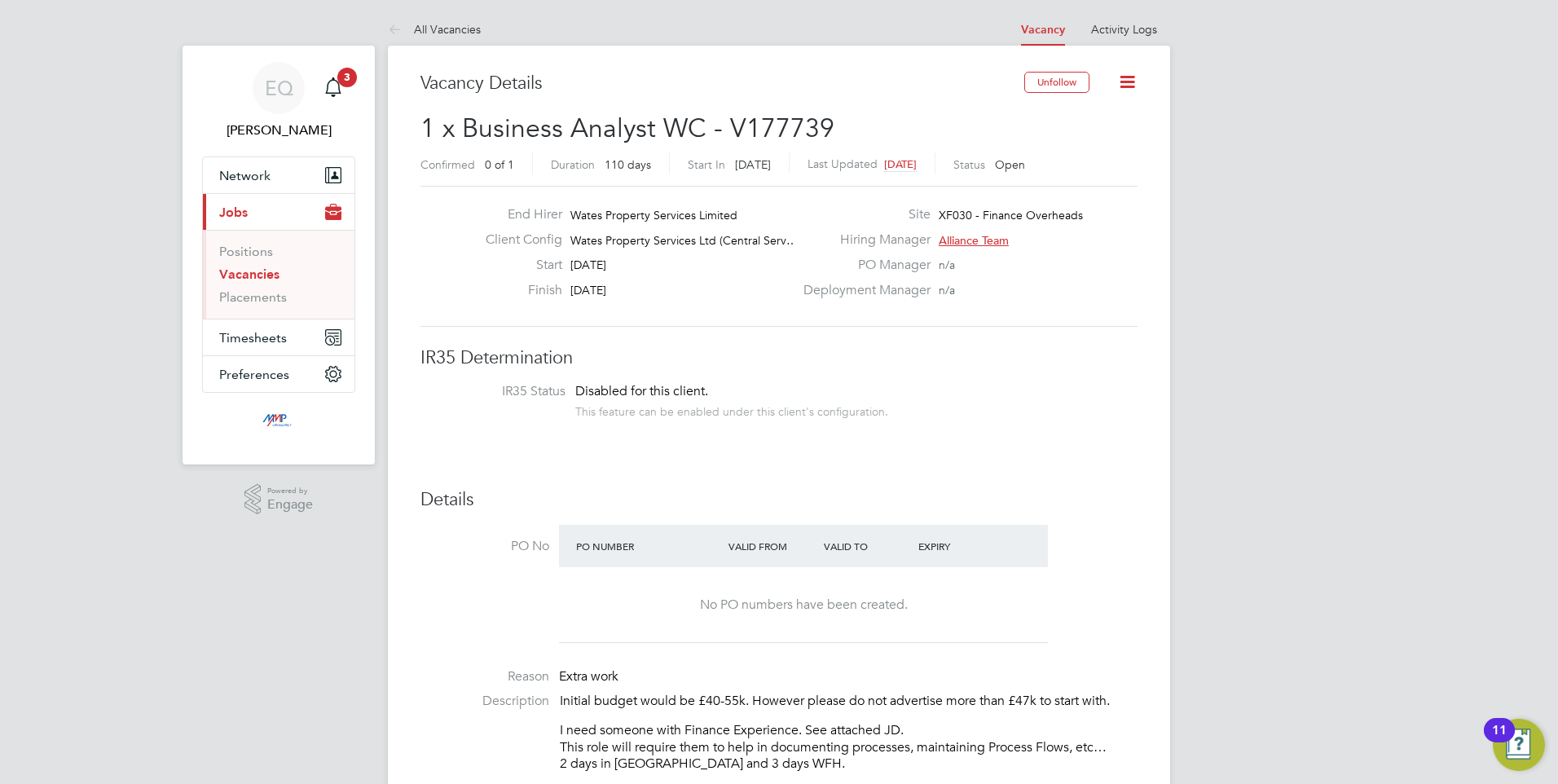
scroll to position [489, 0]
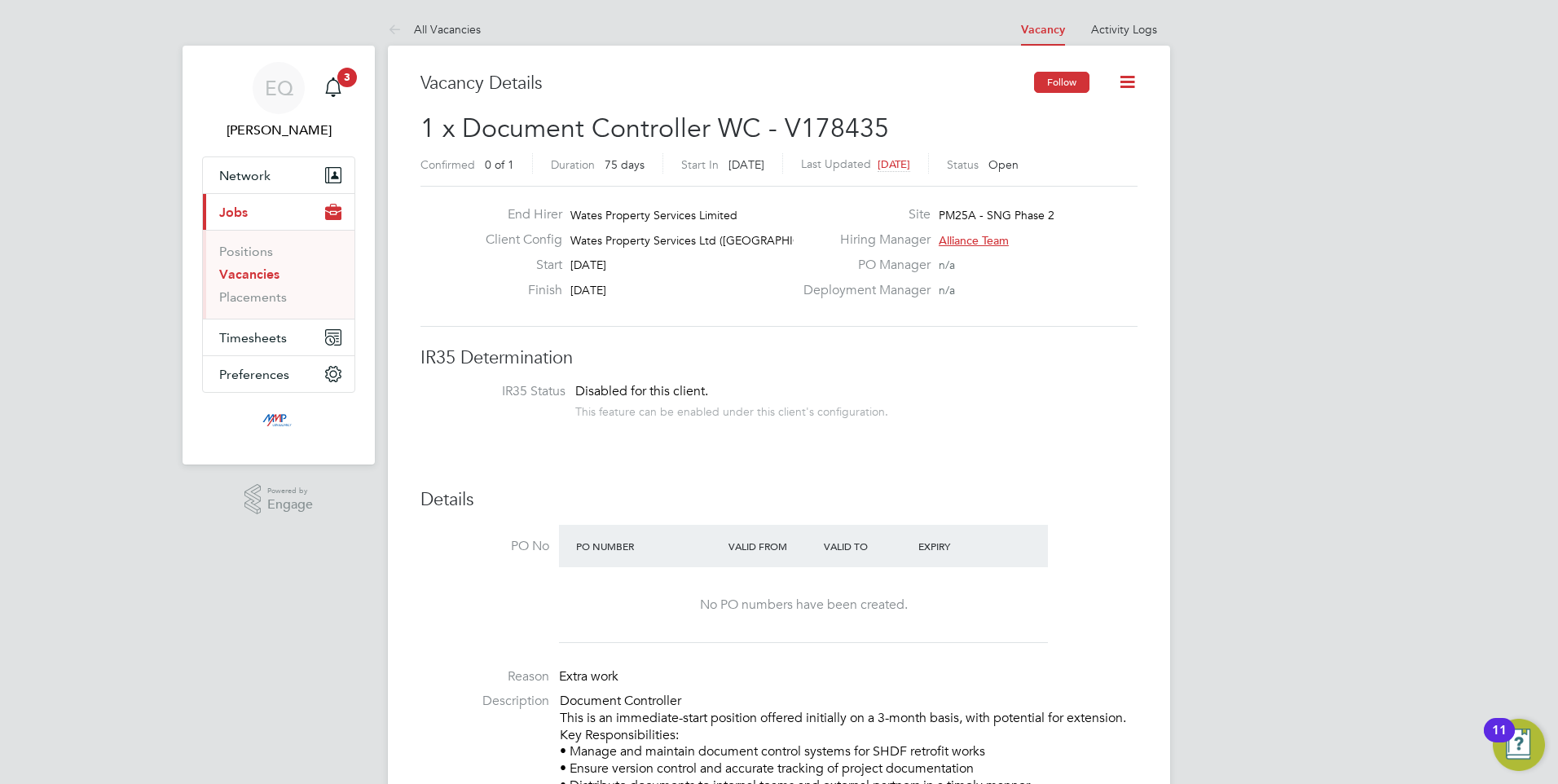
click at [1073, 82] on button "Follow" at bounding box center [1061, 82] width 55 height 21
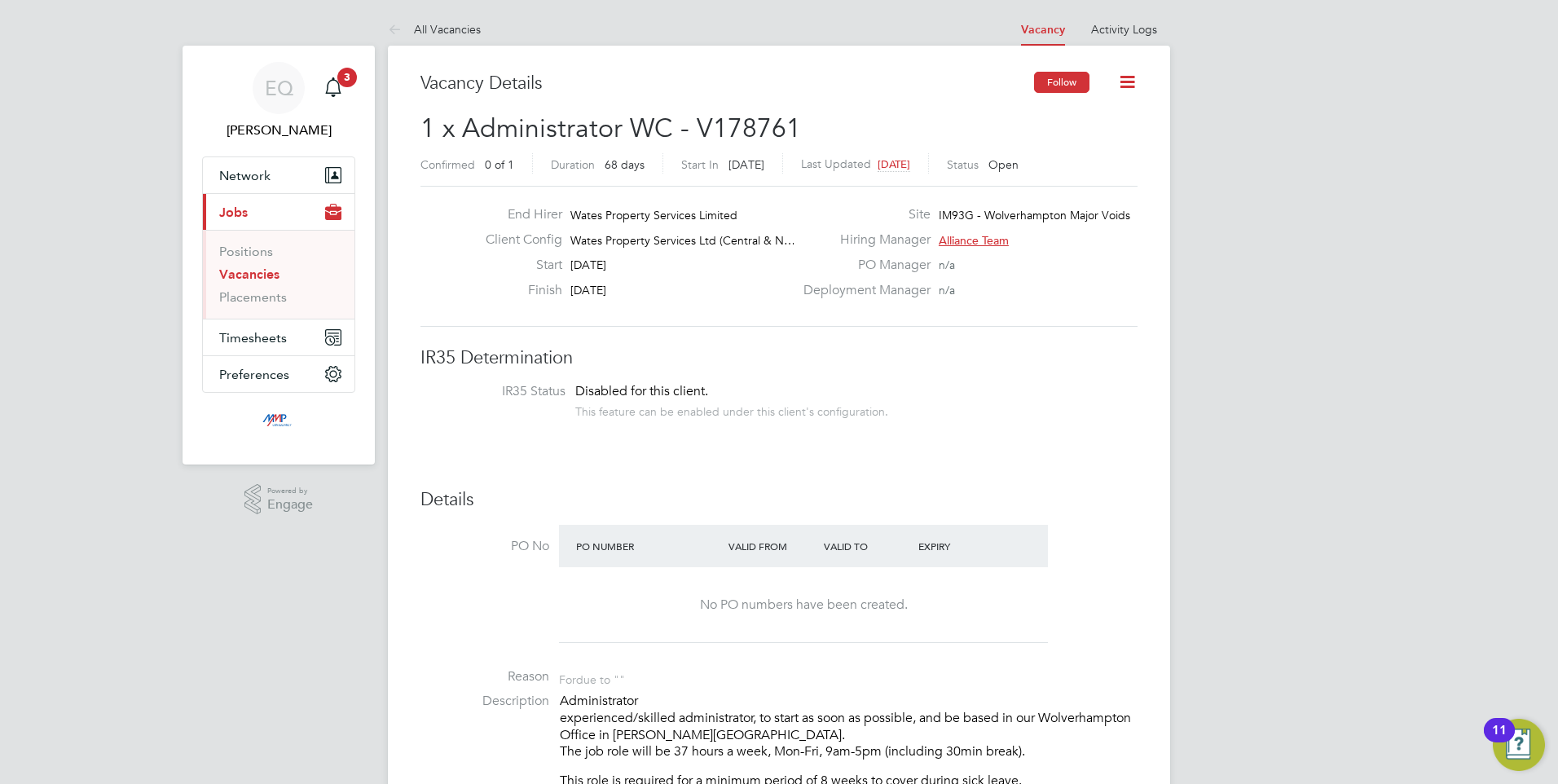
click at [1067, 84] on button "Follow" at bounding box center [1061, 82] width 55 height 21
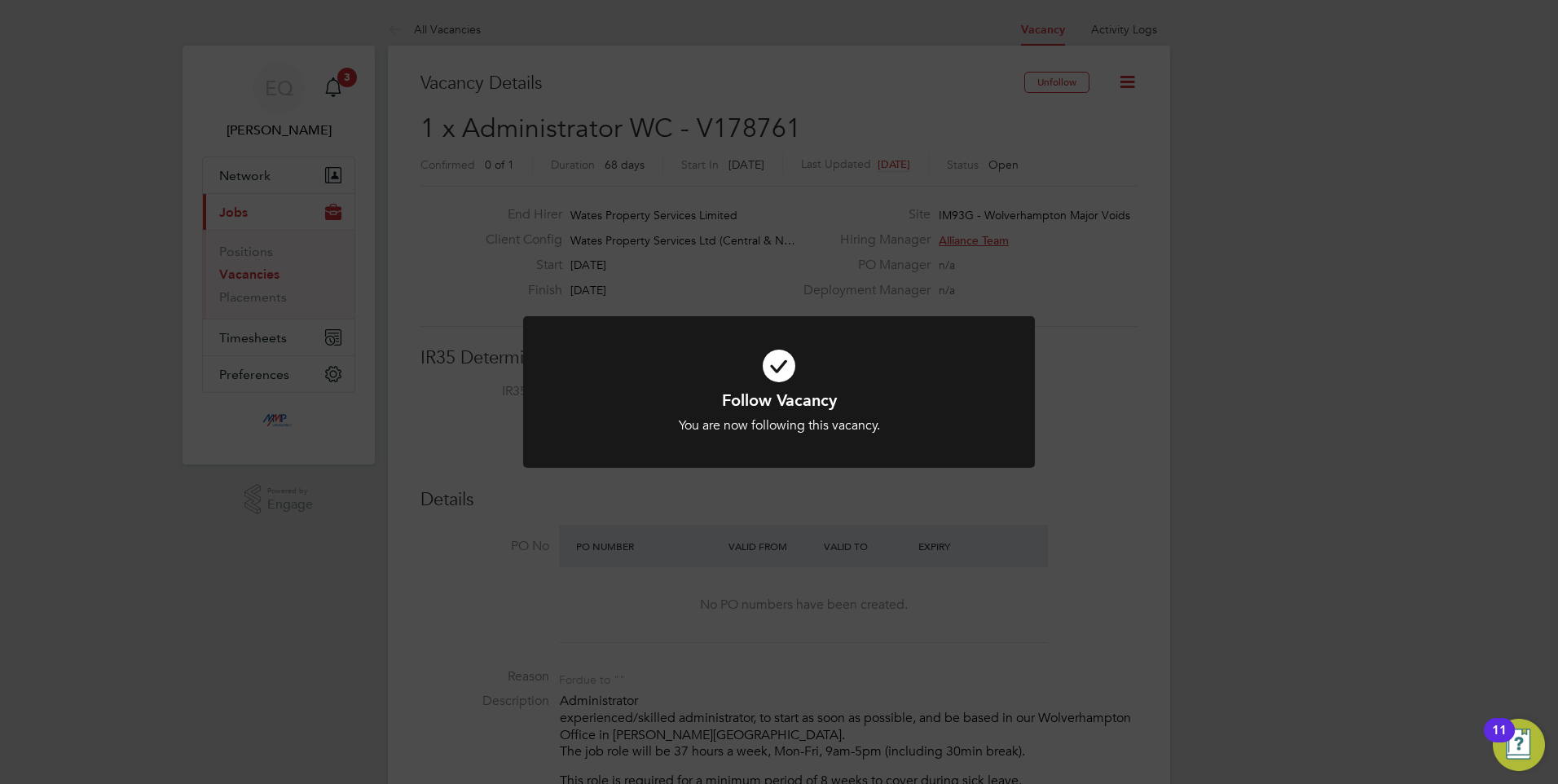
click at [782, 165] on div "Follow Vacancy You are now following this vacancy. Cancel Okay" at bounding box center [779, 392] width 1558 height 784
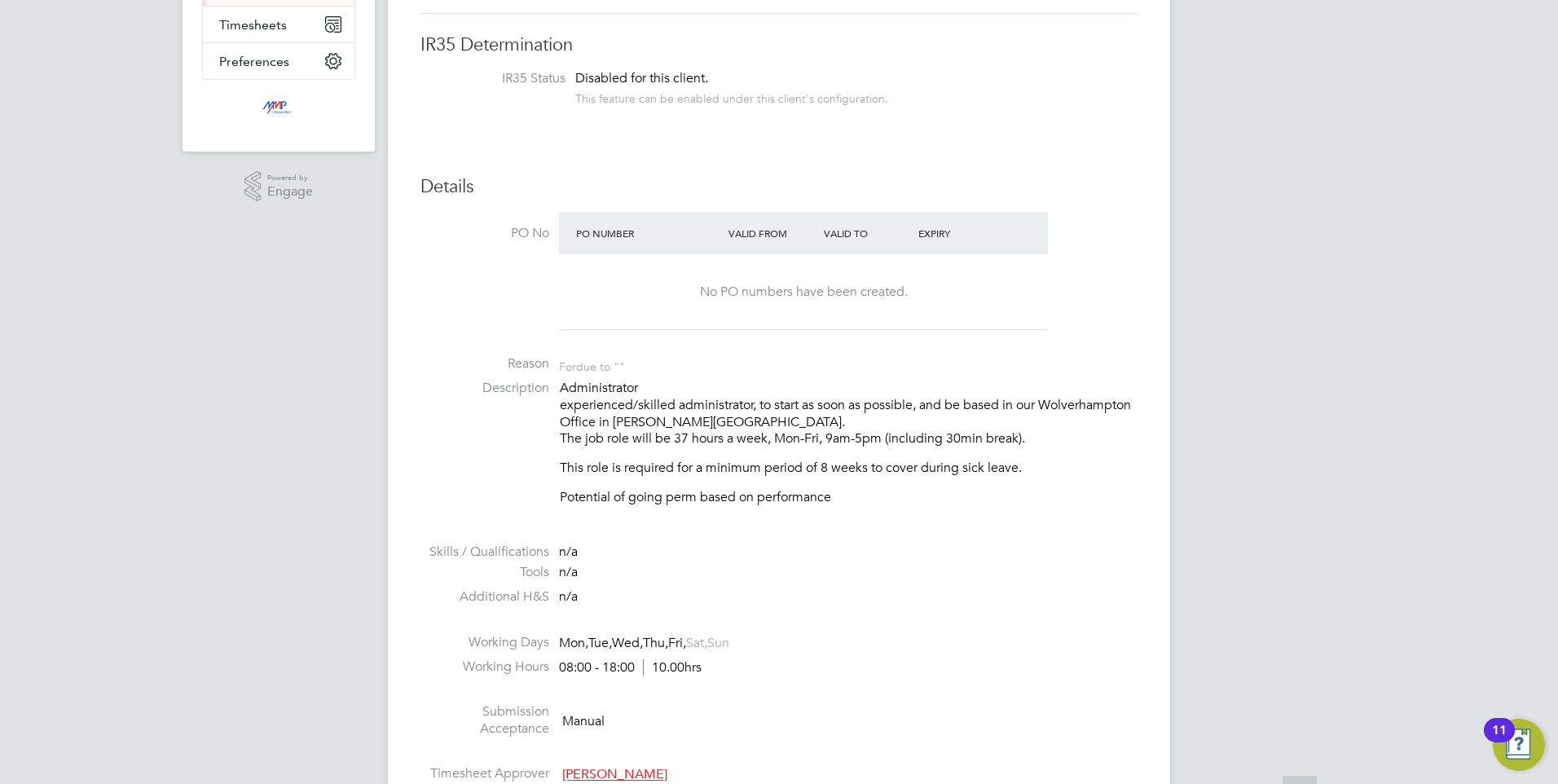
scroll to position [570, 0]
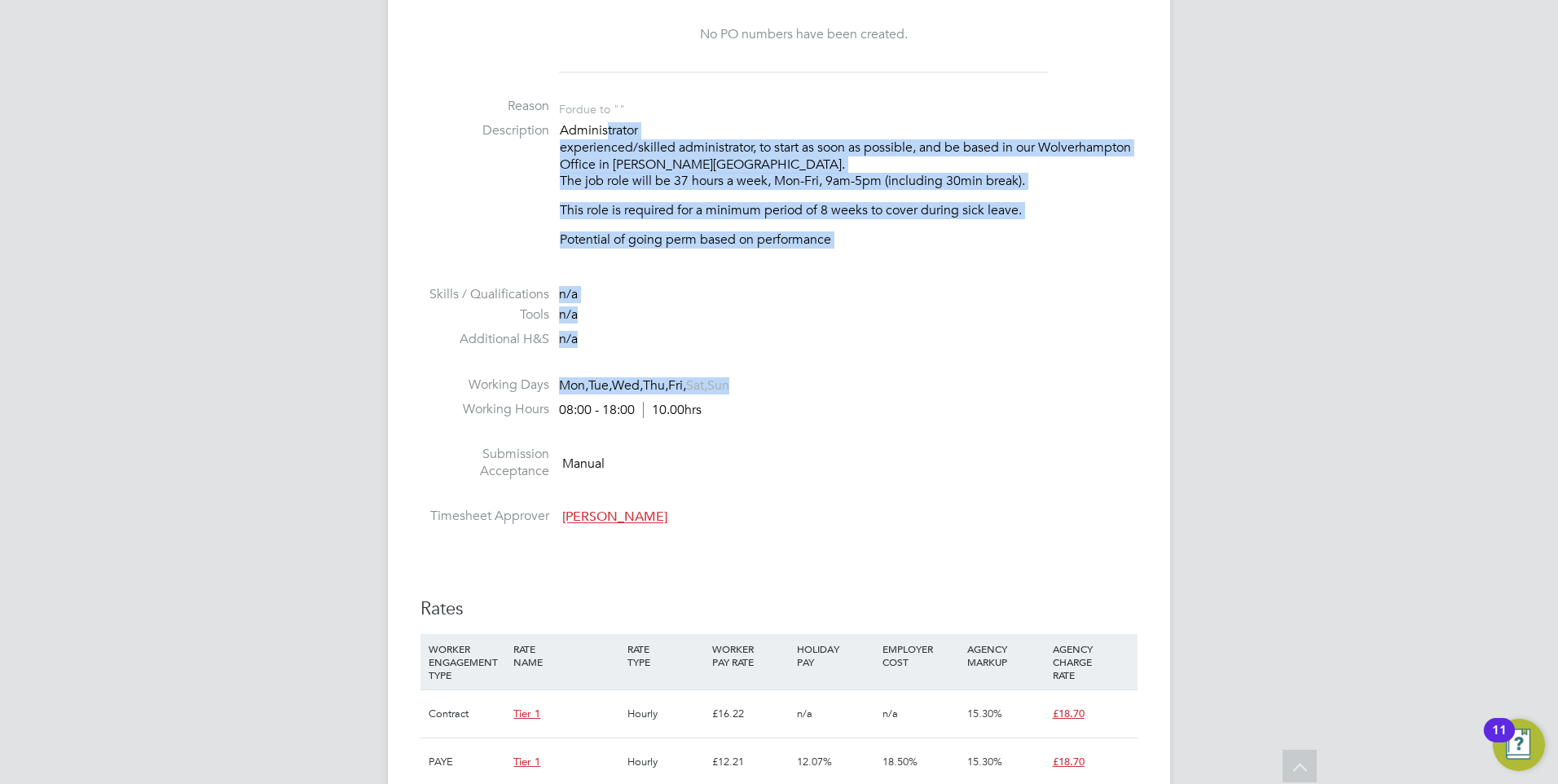
drag, startPoint x: 795, startPoint y: 391, endPoint x: 605, endPoint y: 126, distance: 325.9
click at [605, 126] on ul "PO No PO Number Valid From Valid To Expiry No PO numbers have been created. Rea…" at bounding box center [778, 243] width 717 height 579
drag, startPoint x: 605, startPoint y: 126, endPoint x: 908, endPoint y: 218, distance: 315.8
click at [908, 218] on p "This role is required for a minimum period of 8 weeks to cover during sick leav…" at bounding box center [849, 210] width 578 height 17
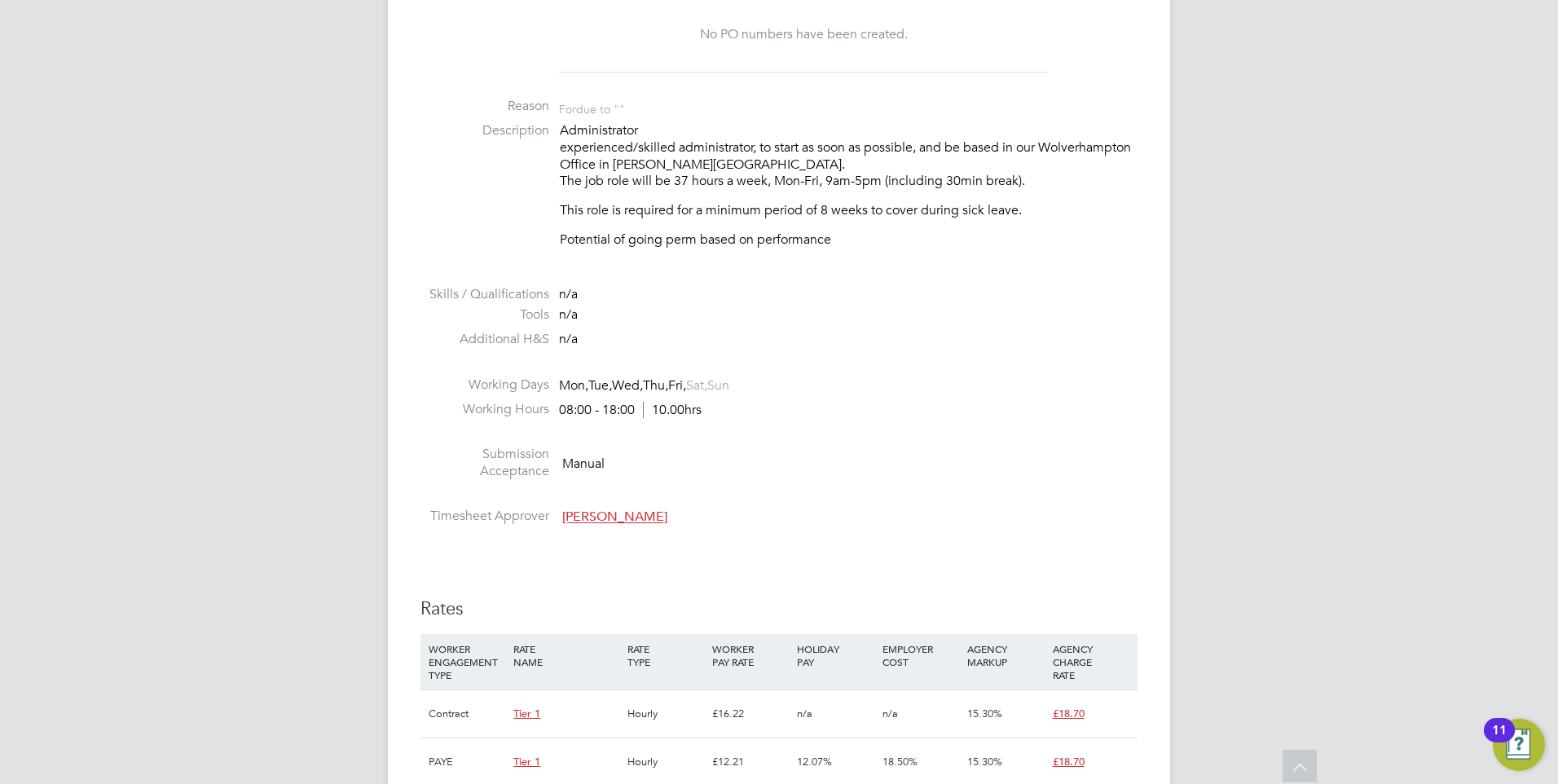
drag, startPoint x: 924, startPoint y: 257, endPoint x: 730, endPoint y: 112, distance: 241.7
click at [730, 112] on ul "PO No PO Number Valid From Valid To Expiry No PO numbers have been created. Rea…" at bounding box center [778, 243] width 717 height 579
drag, startPoint x: 730, startPoint y: 112, endPoint x: 1209, endPoint y: 341, distance: 531.0
click at [1209, 341] on div "EQ [PERSON_NAME] Notifications 3 Applications: Network Businesses Sites Workers…" at bounding box center [779, 625] width 1558 height 2390
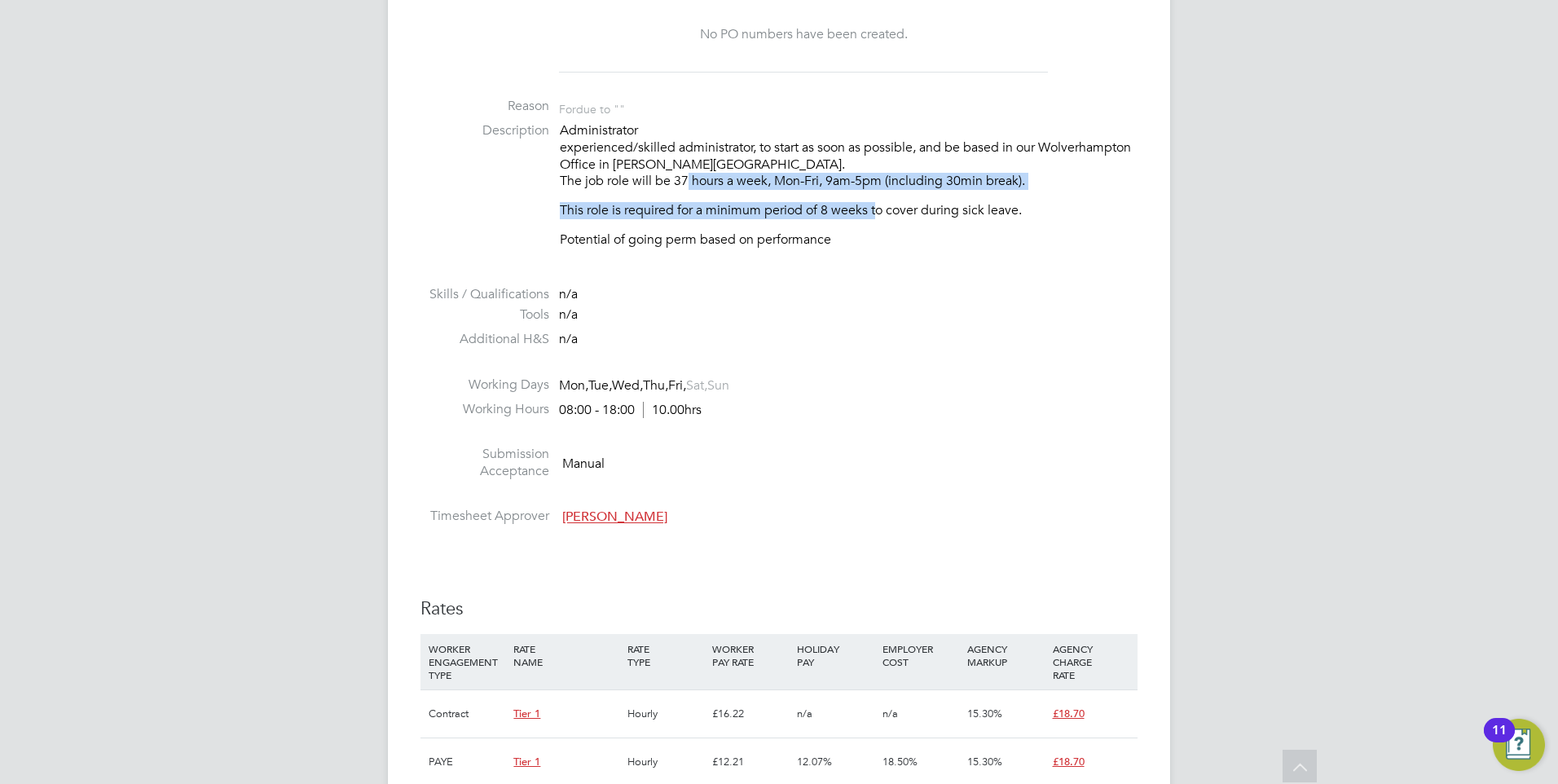
drag, startPoint x: 680, startPoint y: 184, endPoint x: 876, endPoint y: 195, distance: 195.9
click at [876, 195] on div "Administrator experienced/skilled administrator, to start as soon as possible, …" at bounding box center [849, 185] width 578 height 126
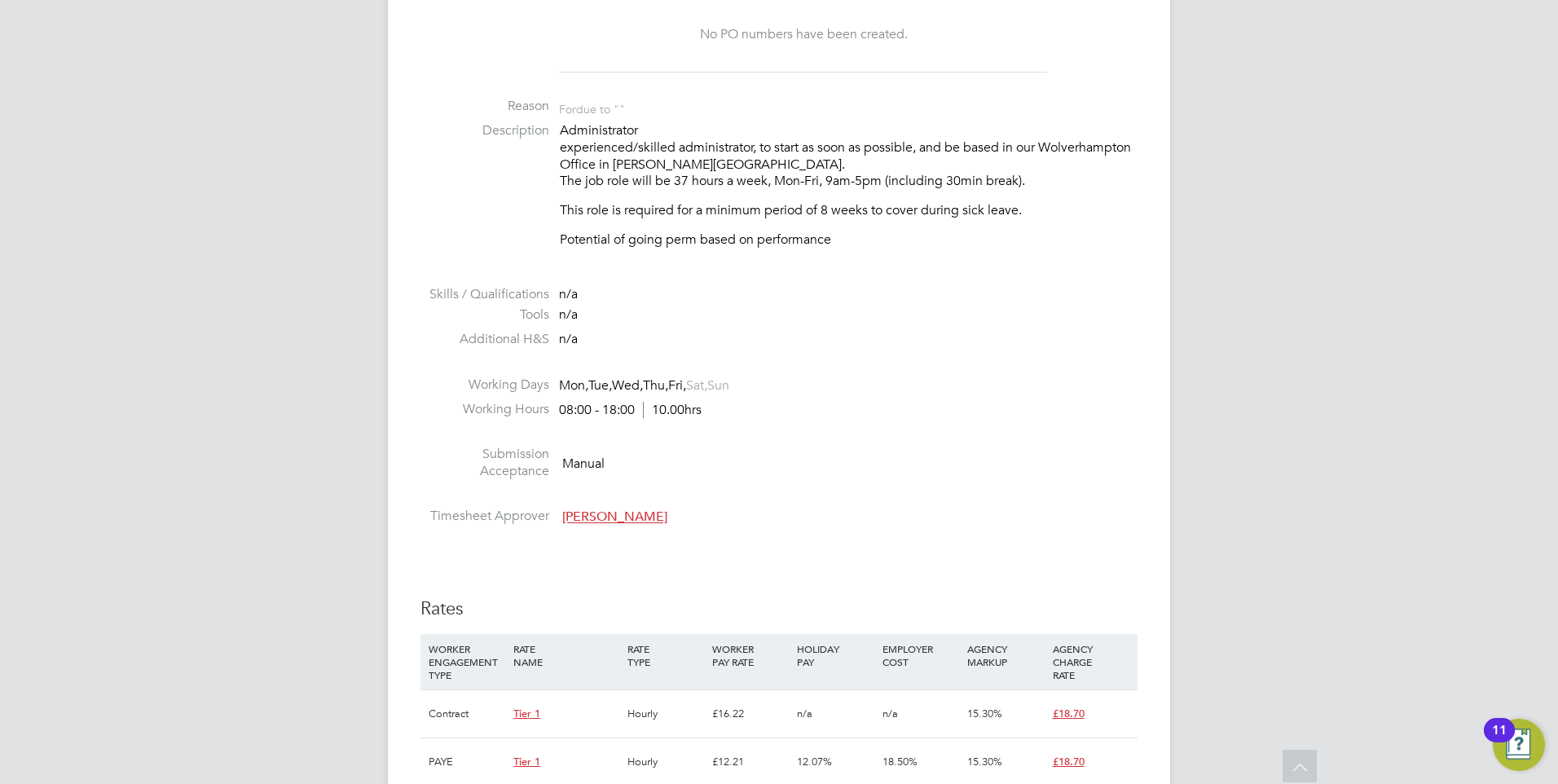
drag, startPoint x: 876, startPoint y: 195, endPoint x: 899, endPoint y: 314, distance: 121.1
click at [899, 314] on li "Tools n/a" at bounding box center [778, 318] width 717 height 24
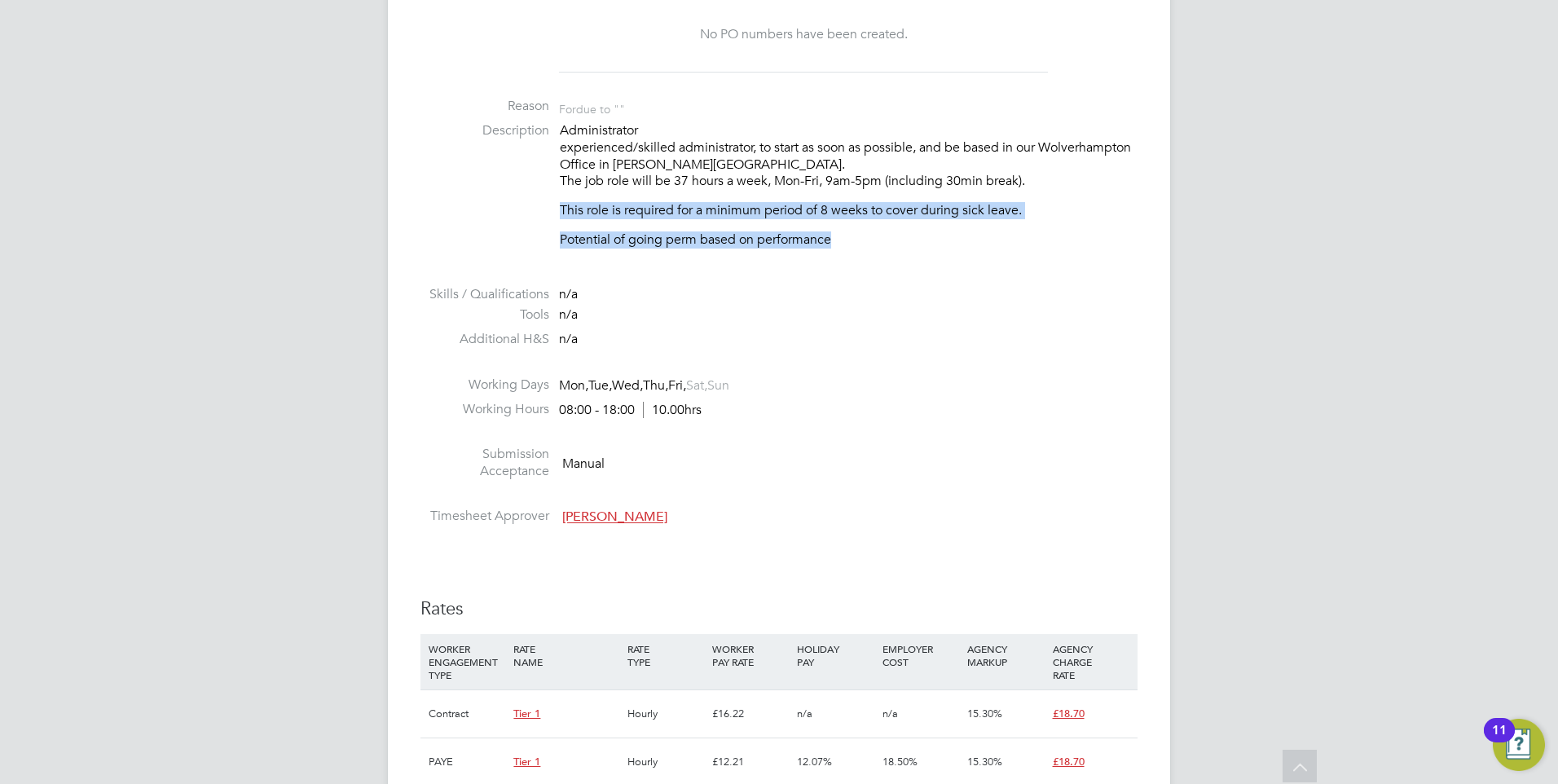
drag, startPoint x: 561, startPoint y: 198, endPoint x: 881, endPoint y: 242, distance: 322.4
click at [881, 242] on div "Administrator experienced/skilled administrator, to start as soon as possible, …" at bounding box center [849, 185] width 578 height 126
drag, startPoint x: 881, startPoint y: 242, endPoint x: 865, endPoint y: 263, distance: 26.7
click at [865, 263] on li "Description Administrator experienced/skilled administrator, to start as soon a…" at bounding box center [778, 193] width 717 height 143
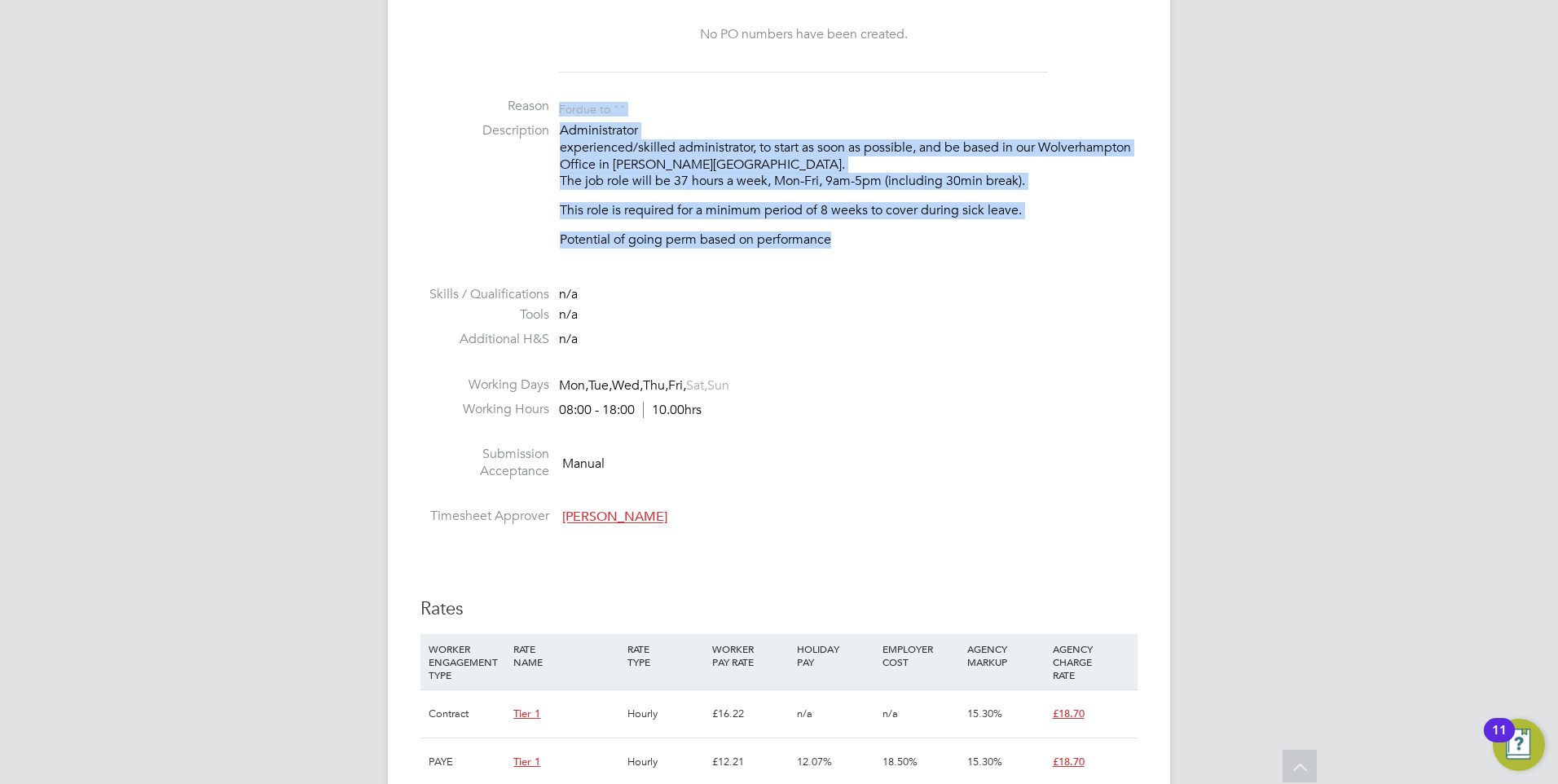
drag, startPoint x: 864, startPoint y: 244, endPoint x: 456, endPoint y: 95, distance: 433.9
click at [456, 95] on ul "PO No PO Number Valid From Valid To Expiry No PO numbers have been created. Rea…" at bounding box center [778, 243] width 717 height 579
drag, startPoint x: 456, startPoint y: 95, endPoint x: 862, endPoint y: 227, distance: 427.0
click at [862, 227] on div "Administrator experienced/skilled administrator, to start as soon as possible, …" at bounding box center [849, 185] width 578 height 126
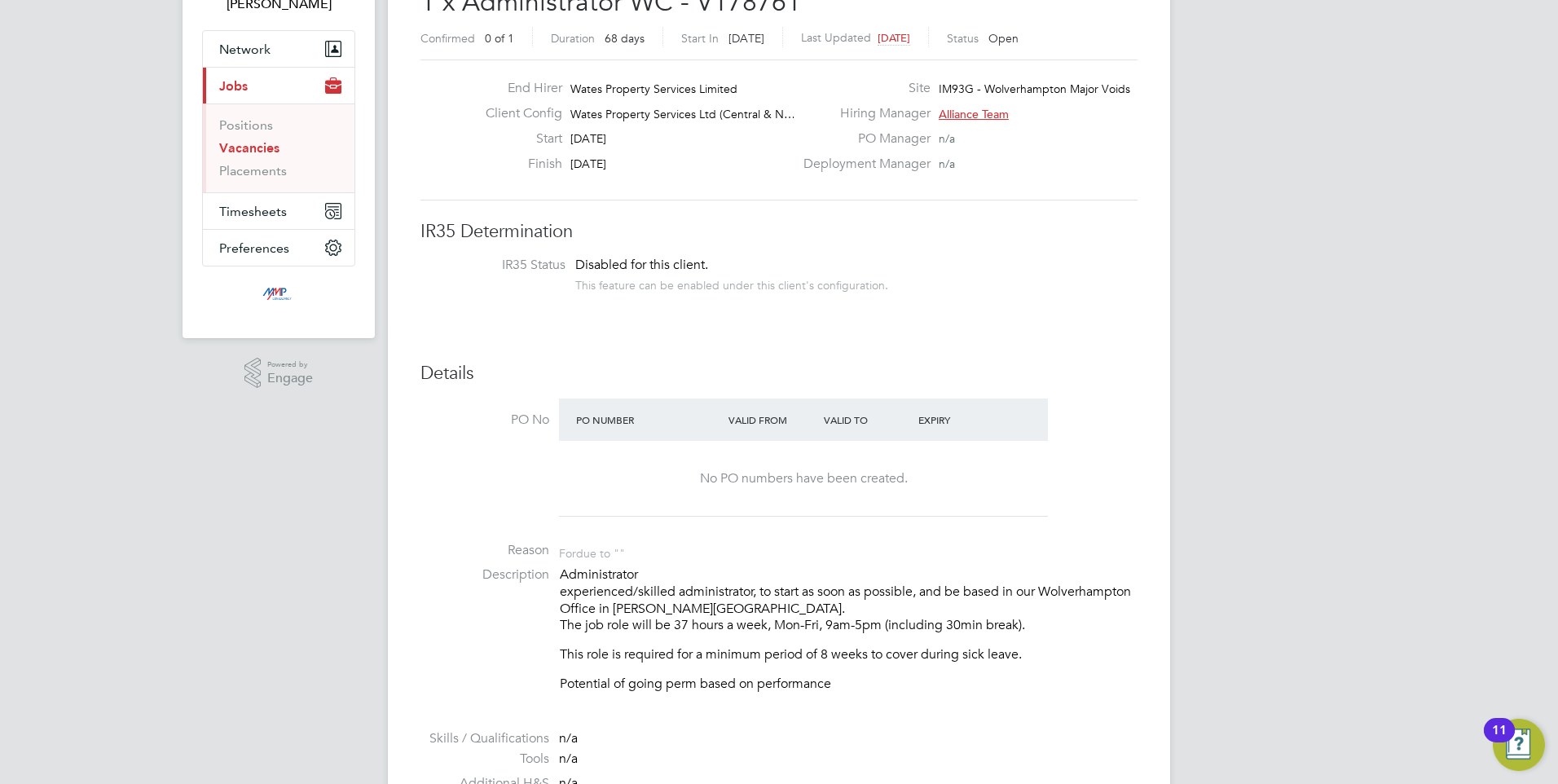
scroll to position [244, 0]
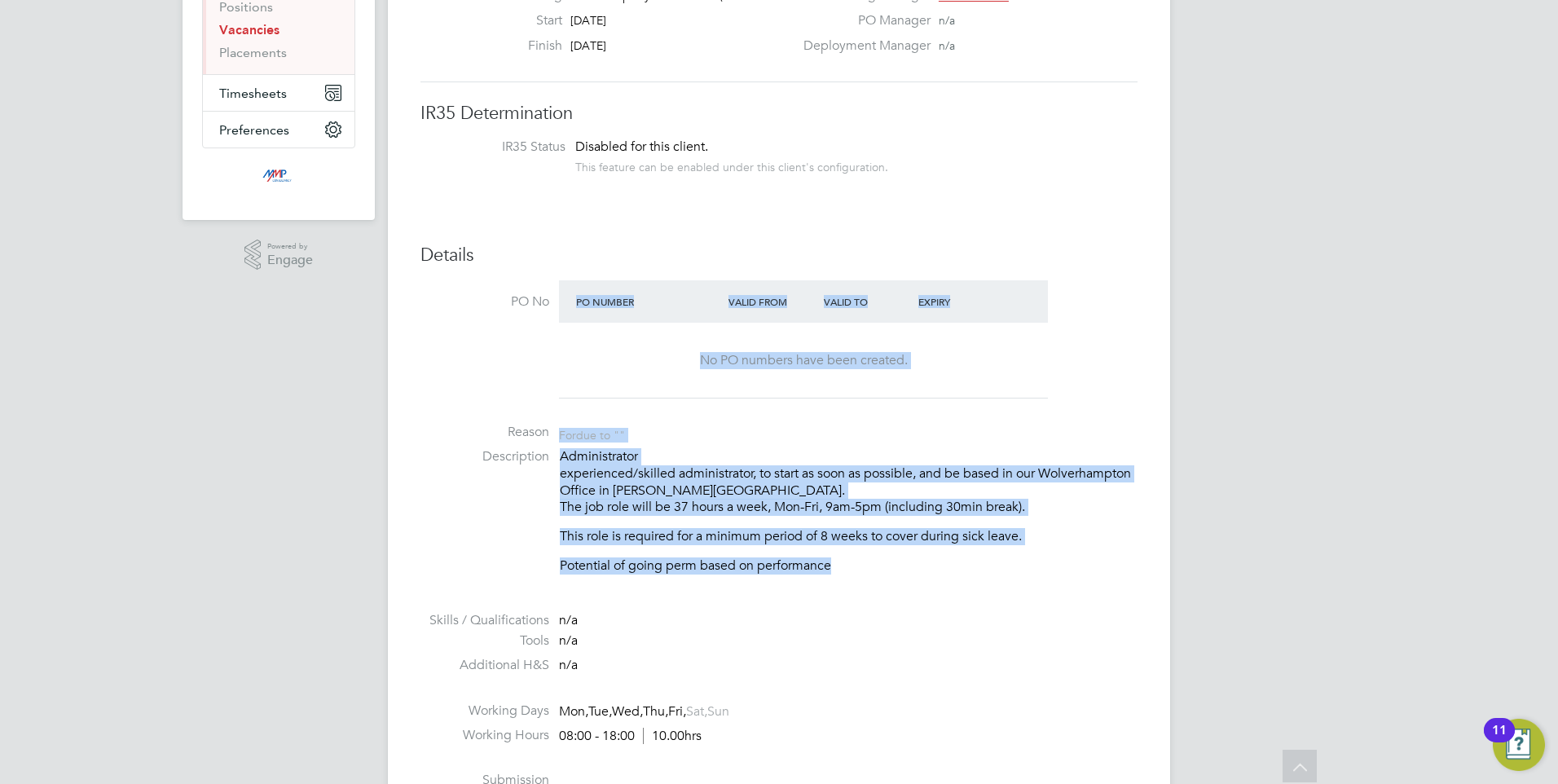
drag, startPoint x: 912, startPoint y: 577, endPoint x: 360, endPoint y: 339, distance: 600.8
drag, startPoint x: 360, startPoint y: 339, endPoint x: 677, endPoint y: 491, distance: 351.7
click at [677, 491] on p "Administrator experienced/skilled administrator, to start as soon as possible, …" at bounding box center [849, 482] width 578 height 68
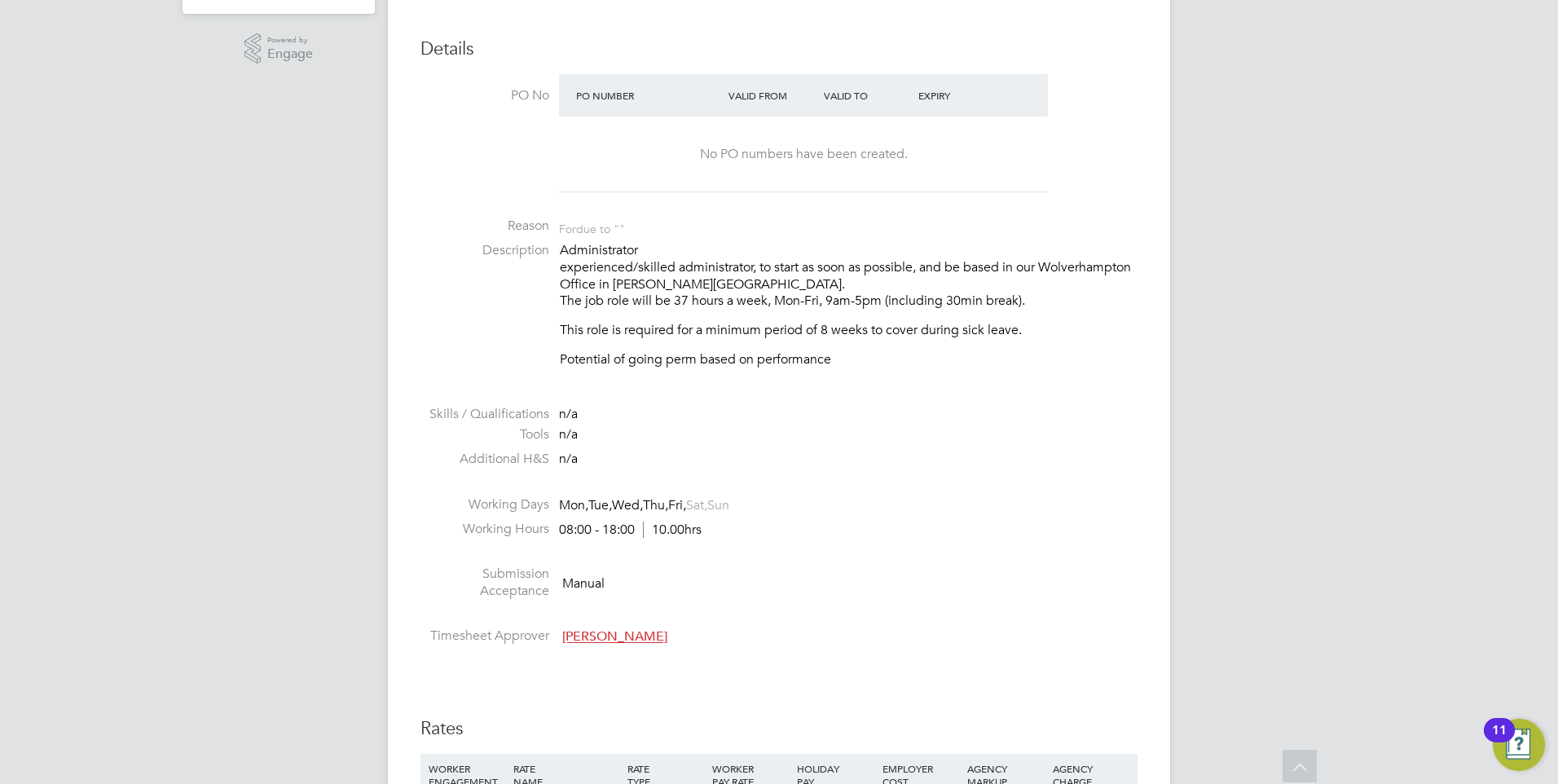
scroll to position [407, 0]
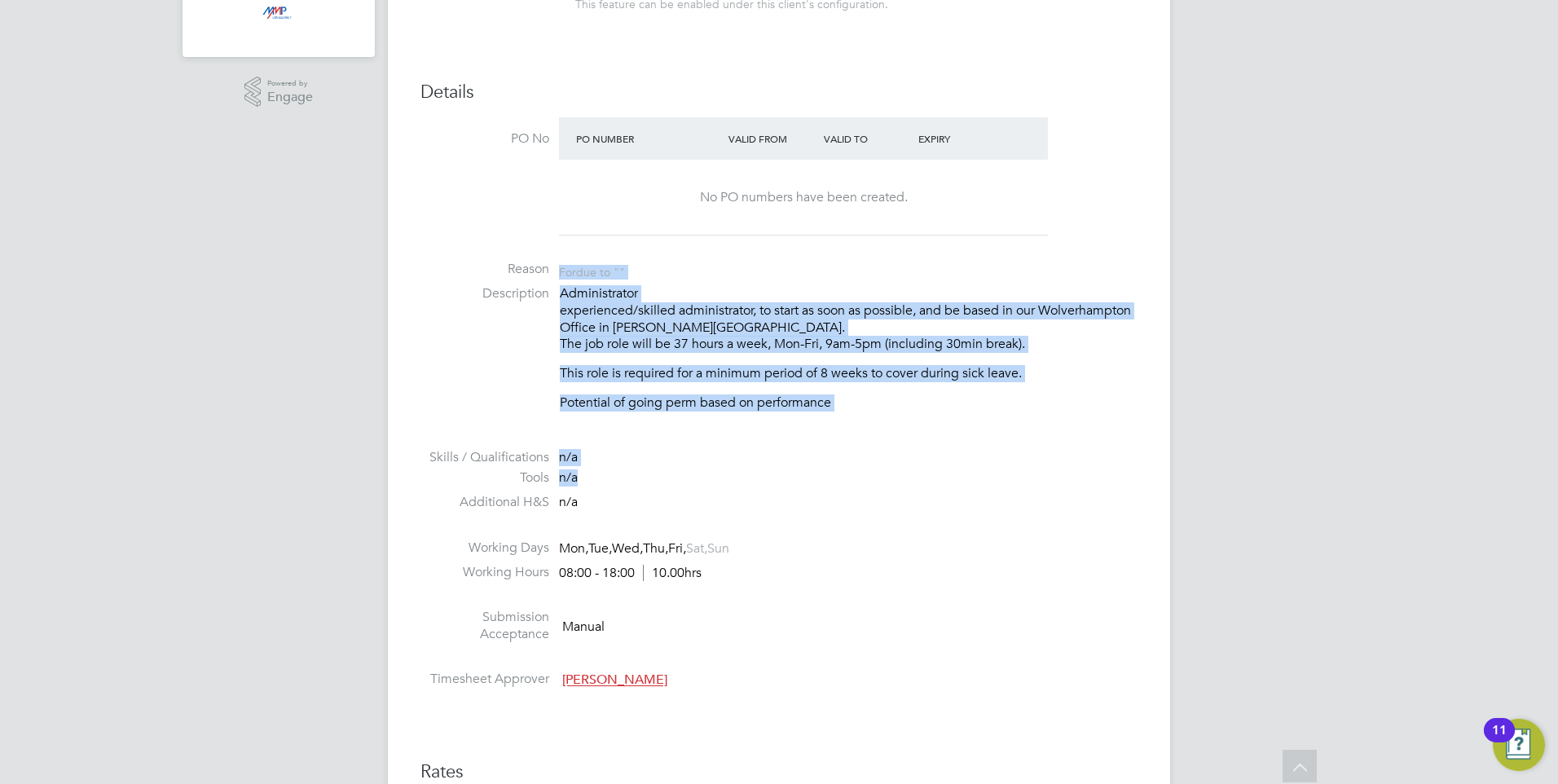
drag, startPoint x: 872, startPoint y: 477, endPoint x: 591, endPoint y: 249, distance: 361.6
click at [591, 249] on ul "PO No PO Number Valid From Valid To Expiry No PO numbers have been created. Rea…" at bounding box center [778, 406] width 717 height 579
drag, startPoint x: 591, startPoint y: 249, endPoint x: 850, endPoint y: 418, distance: 309.2
click at [852, 418] on li "Description Administrator experienced/skilled administrator, to start as soon a…" at bounding box center [778, 356] width 717 height 143
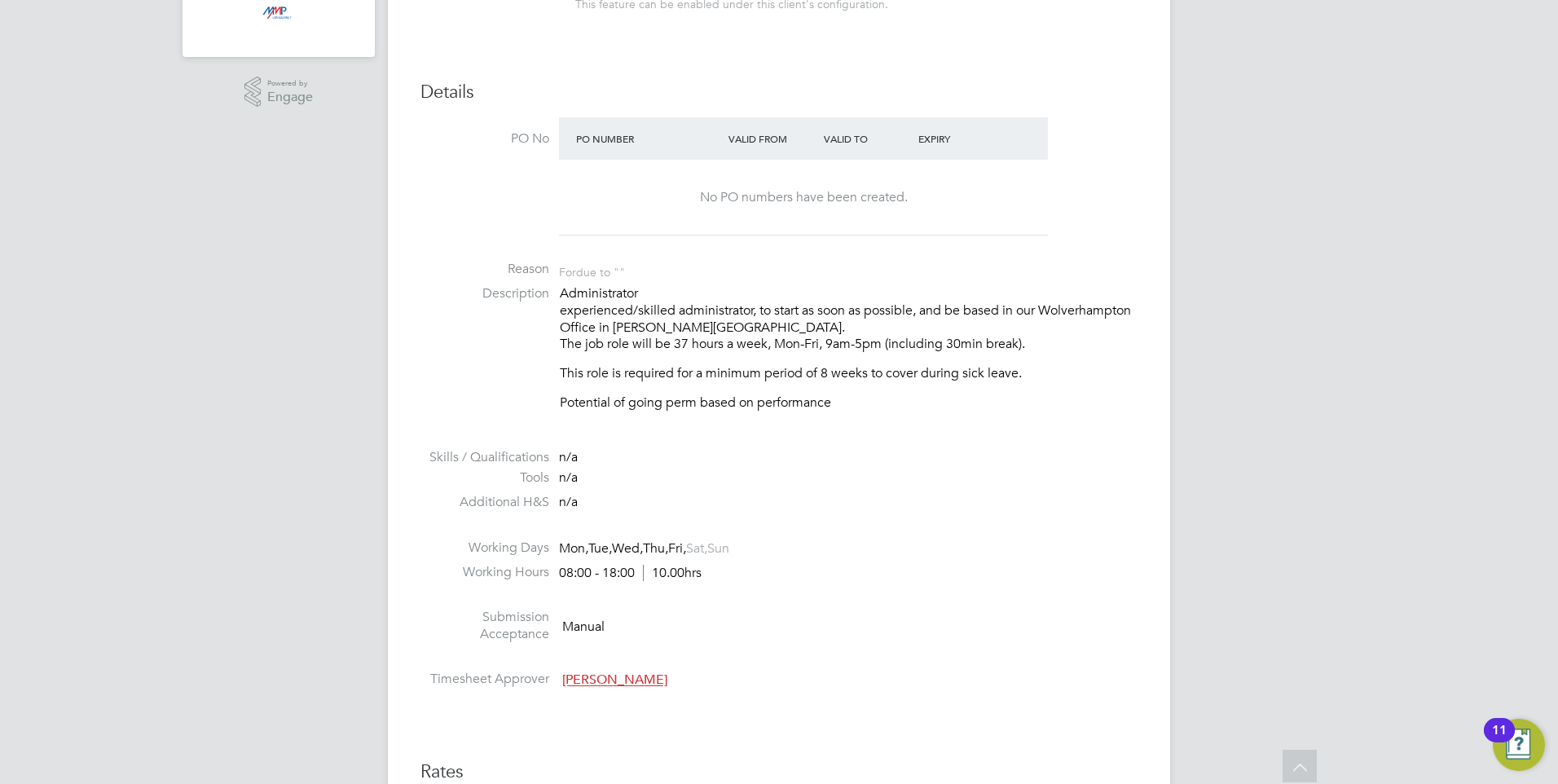
scroll to position [0, 0]
